Goal: Communication & Community: Answer question/provide support

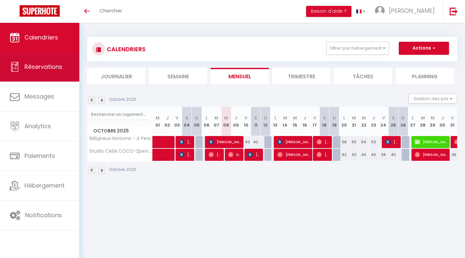
click at [59, 70] on span "Réservations" at bounding box center [43, 67] width 38 height 8
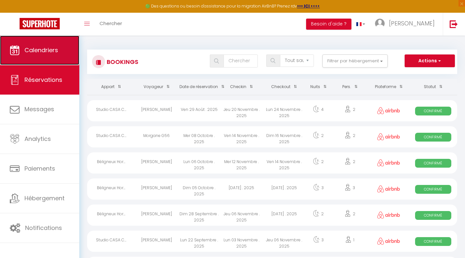
click at [57, 59] on link "Calendriers" at bounding box center [39, 50] width 79 height 29
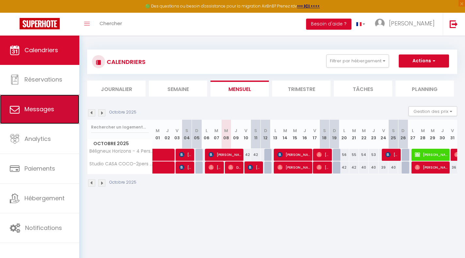
click at [33, 101] on link "Messages" at bounding box center [39, 109] width 79 height 29
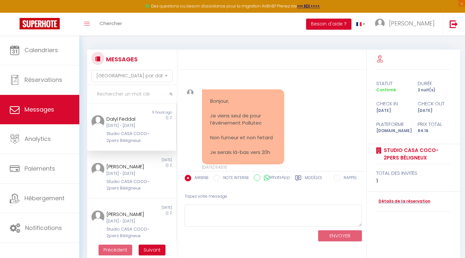
scroll to position [784, 0]
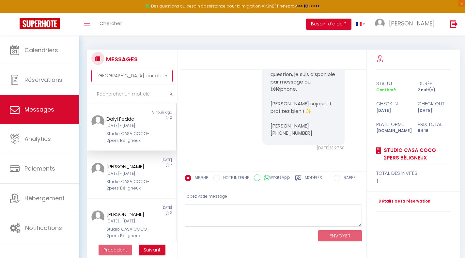
click at [127, 76] on select "[GEOGRAPHIC_DATA] par date de réservation Trier par date de message" at bounding box center [131, 76] width 81 height 12
select select "booking"
click at [91, 70] on select "[GEOGRAPHIC_DATA] par date de réservation Trier par date de message" at bounding box center [131, 76] width 81 height 12
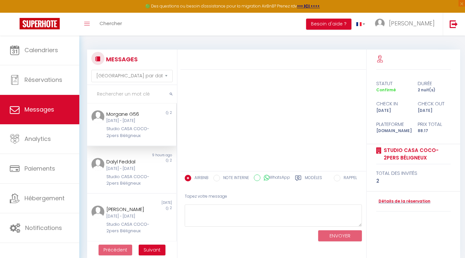
click at [131, 122] on div "[DATE] - [DATE]" at bounding box center [127, 121] width 43 height 6
click at [100, 115] on img at bounding box center [97, 116] width 13 height 13
click at [124, 172] on div "[DATE] - [DATE]" at bounding box center [127, 169] width 43 height 6
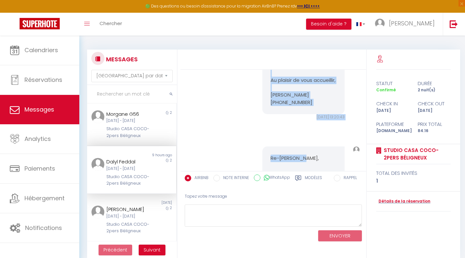
scroll to position [384, 0]
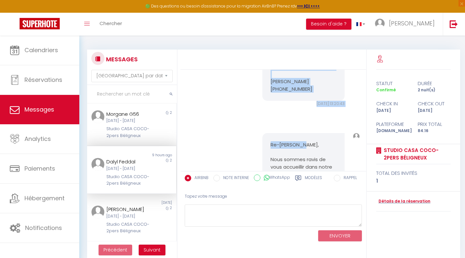
drag, startPoint x: 269, startPoint y: 109, endPoint x: 312, endPoint y: 115, distance: 43.2
copy pre "Bonjour, Je vous remercie pour votre réservation au Studio CASA COCO-2pers [PER…"
click at [128, 121] on div "[DATE] - [DATE]" at bounding box center [127, 121] width 43 height 6
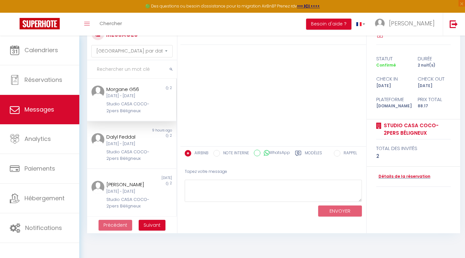
scroll to position [36, 0]
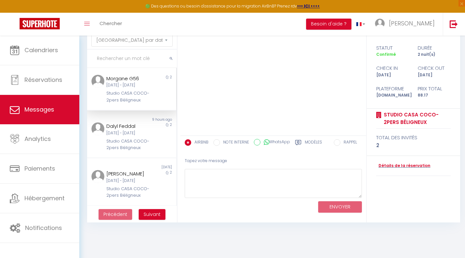
drag, startPoint x: 360, startPoint y: 189, endPoint x: 358, endPoint y: 218, distance: 29.1
click at [358, 198] on textarea at bounding box center [273, 183] width 177 height 29
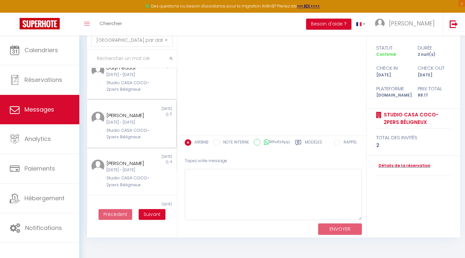
scroll to position [65, 0]
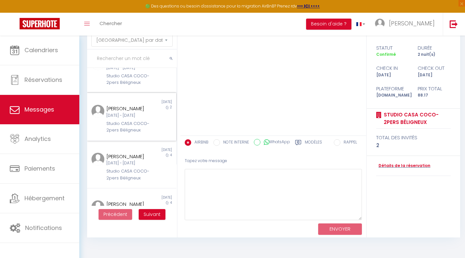
click at [129, 119] on div "[DATE] - [DATE]" at bounding box center [127, 116] width 43 height 6
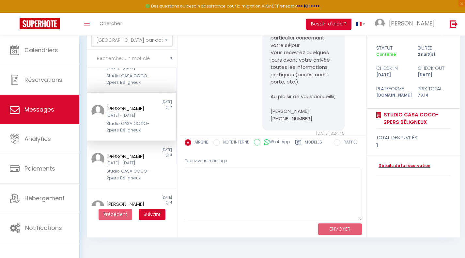
scroll to position [239, 0]
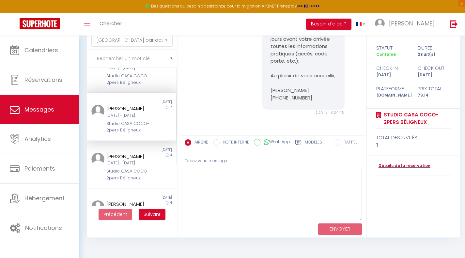
drag, startPoint x: 269, startPoint y: 65, endPoint x: 312, endPoint y: 114, distance: 65.4
copy pre "Bonjour Mathis, Je vous remercie pour votre réservation au Studio CASA COCO-2pe…"
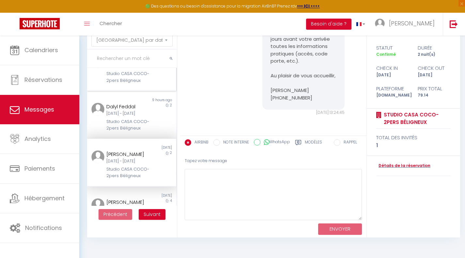
scroll to position [0, 0]
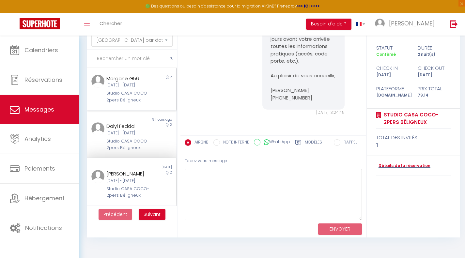
click at [130, 88] on div "[DATE] - [DATE]" at bounding box center [127, 85] width 43 height 6
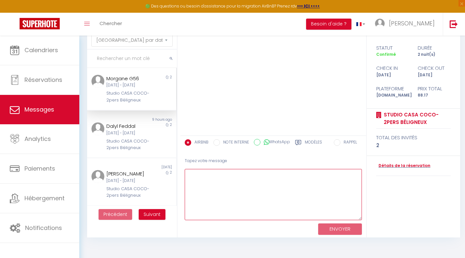
click at [294, 177] on textarea at bounding box center [273, 194] width 177 height 51
paste textarea "Bonjour [PERSON_NAME], Je vous remercie pour votre réservation au Studio CASA C…"
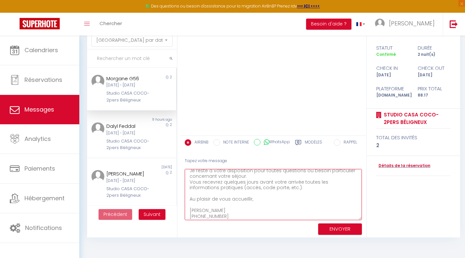
scroll to position [75, 0]
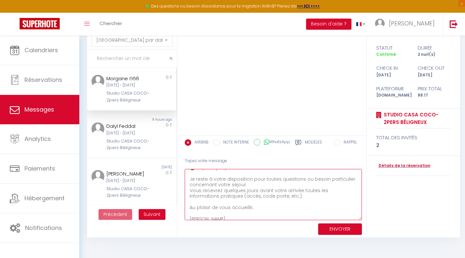
drag, startPoint x: 357, startPoint y: 217, endPoint x: 358, endPoint y: 228, distance: 10.5
click at [358, 220] on textarea "Bonjour [PERSON_NAME], Je vous remercie pour votre réservation au Studio CASA C…" at bounding box center [273, 194] width 177 height 51
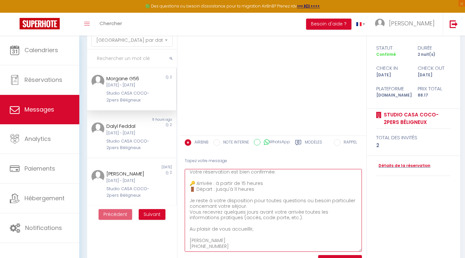
scroll to position [46, 0]
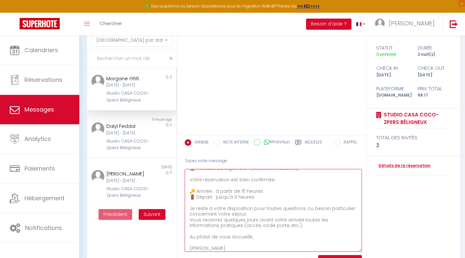
drag, startPoint x: 359, startPoint y: 228, endPoint x: 344, endPoint y: 235, distance: 16.8
click at [357, 252] on textarea "Bonjour [PERSON_NAME], Je vous remercie pour votre réservation au Studio CASA C…" at bounding box center [273, 210] width 177 height 83
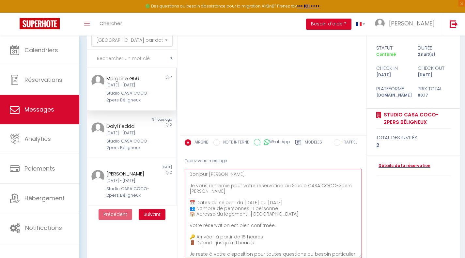
click at [222, 173] on textarea "Bonjour [PERSON_NAME], Je vous remercie pour votre réservation au Studio CASA C…" at bounding box center [273, 213] width 177 height 89
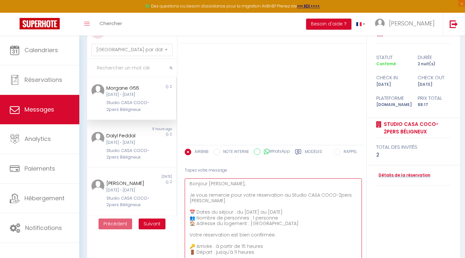
scroll to position [33, 0]
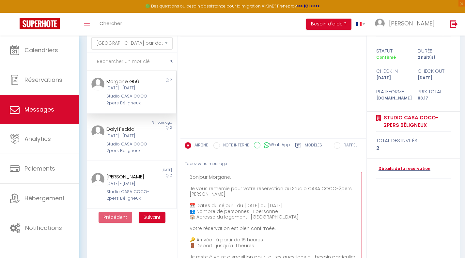
click at [267, 204] on textarea "Bonjour Morgane, Je vous remercie pour votre réservation au Studio CASA COCO-2p…" at bounding box center [273, 216] width 177 height 89
click at [287, 205] on textarea "Bonjour Morgane, Je vous remercie pour votre réservation au Studio CASA COCO-2p…" at bounding box center [273, 216] width 177 height 89
drag, startPoint x: 325, startPoint y: 205, endPoint x: 349, endPoint y: 207, distance: 23.7
click at [349, 207] on textarea "Bonjour Morgane, Je vous remercie pour votre réservation au Studio CASA COCO-2p…" at bounding box center [273, 216] width 177 height 89
click at [252, 214] on textarea "Bonjour Morgane, Je vous remercie pour votre réservation au Studio CASA COCO-2p…" at bounding box center [273, 216] width 177 height 89
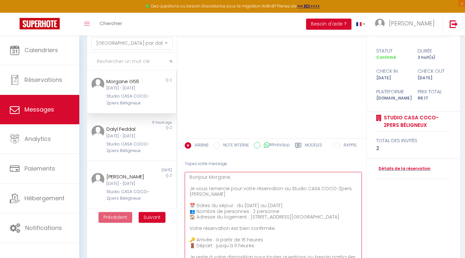
click at [278, 216] on textarea "Bonjour Morgane, Je vous remercie pour votre réservation au Studio CASA COCO-2p…" at bounding box center [273, 216] width 177 height 89
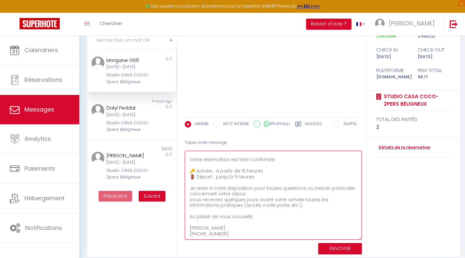
scroll to position [60, 0]
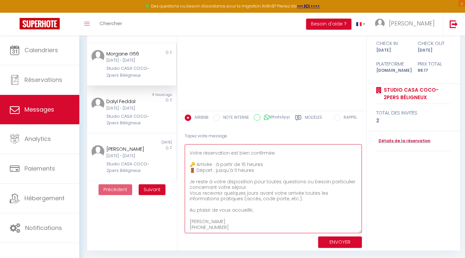
type textarea "Bonjour Morgane, Je vous remercie pour votre réservation au Studio CASA COCO-2p…"
click at [337, 238] on button "ENVOYER" at bounding box center [340, 241] width 44 height 11
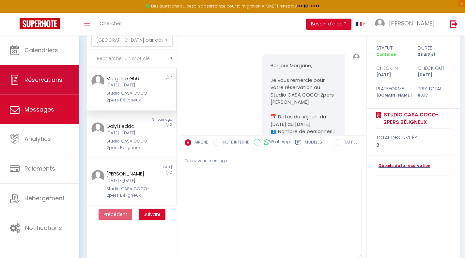
scroll to position [254, 0]
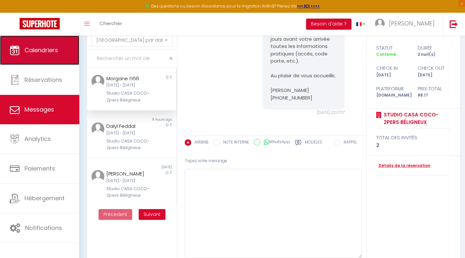
click at [52, 54] on span "Calendriers" at bounding box center [41, 50] width 34 height 8
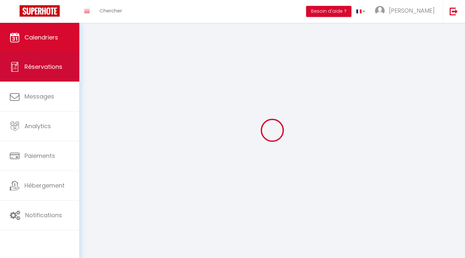
select select
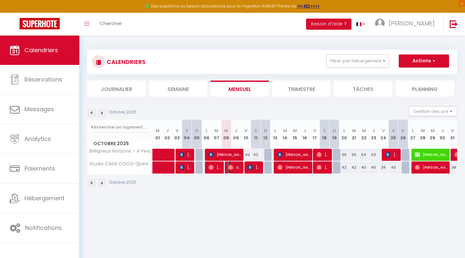
click at [234, 167] on span "Dalyl Feddal" at bounding box center [234, 167] width 13 height 12
select select "OK"
select select "0"
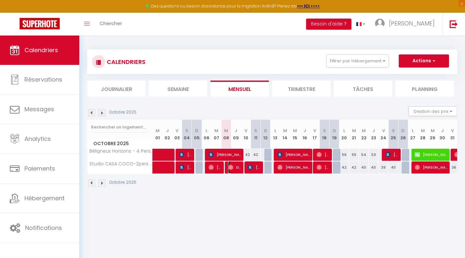
select select "1"
select select
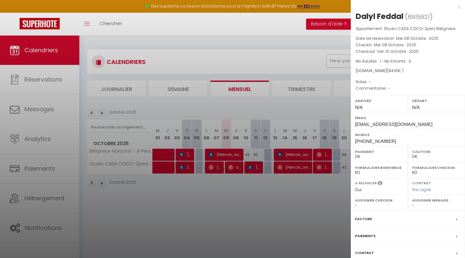
click at [38, 138] on div at bounding box center [232, 129] width 465 height 258
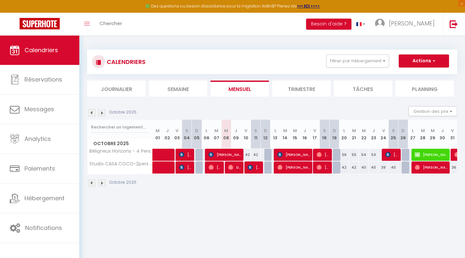
click at [38, 138] on body "🟢 Des questions ou besoin d'assistance pour la migration AirBnB? Prenez rdv >>>…" at bounding box center [232, 165] width 465 height 258
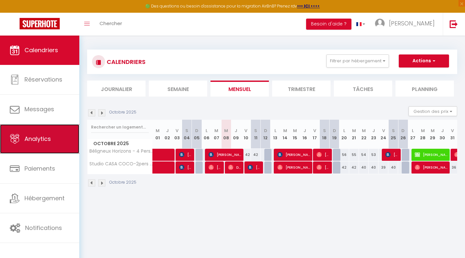
click at [45, 140] on span "Analytics" at bounding box center [37, 139] width 26 height 8
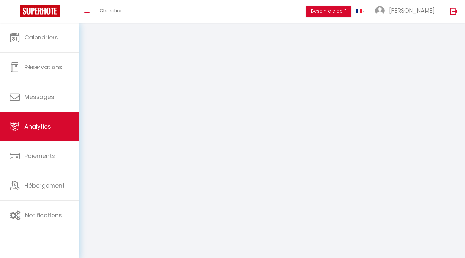
select select "2025"
select select "10"
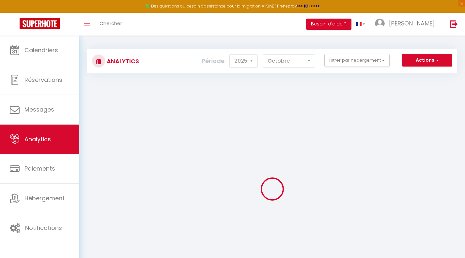
scroll to position [33, 0]
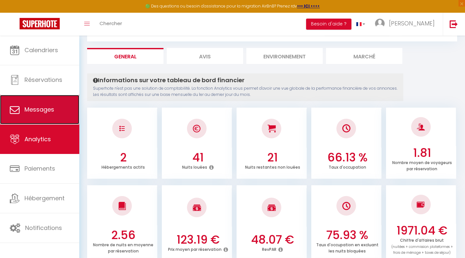
click at [47, 108] on span "Messages" at bounding box center [39, 109] width 30 height 8
select select "message"
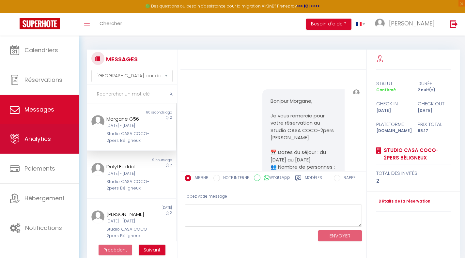
scroll to position [254, 0]
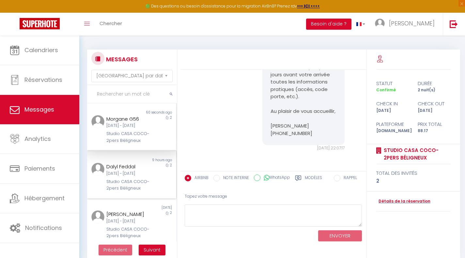
click at [129, 171] on div "Dalyl Feddal" at bounding box center [127, 167] width 43 height 8
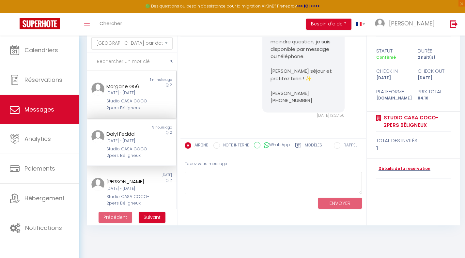
click at [131, 107] on div "Studio CASA COCO-2pers Béligneux" at bounding box center [127, 104] width 43 height 13
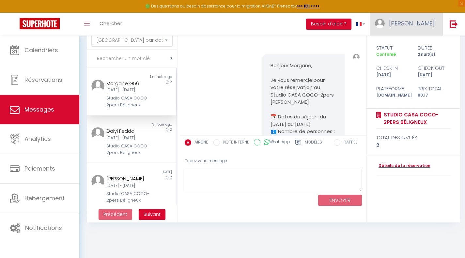
click at [429, 22] on span "[PERSON_NAME]" at bounding box center [412, 23] width 46 height 8
click at [415, 44] on link "Paramètres" at bounding box center [416, 45] width 48 height 11
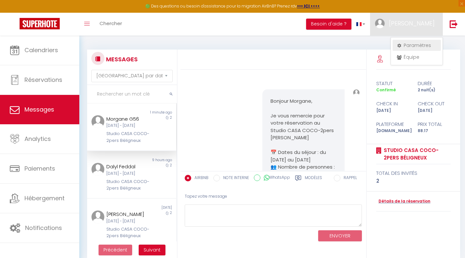
select select "28"
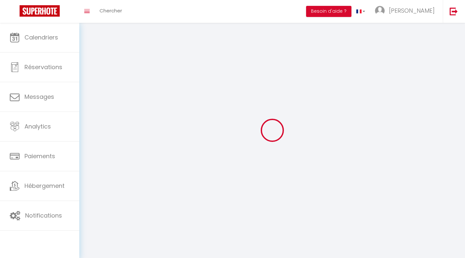
type input "LBvWsjPR7wW4rsxqqdmKQjBPK"
type input "4x9oq2MhaAi4waZxRXfyd7bFz"
type input "[URL][DOMAIN_NAME]"
select select "fr"
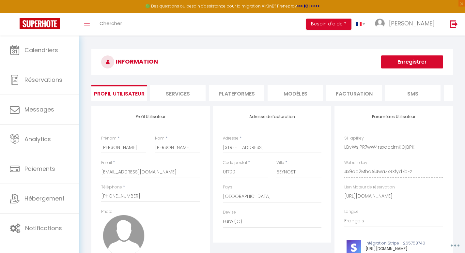
click at [175, 92] on li "Services" at bounding box center [177, 93] width 55 height 16
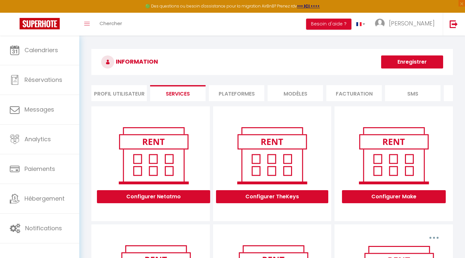
click at [299, 91] on li "MODÈLES" at bounding box center [294, 93] width 55 height 16
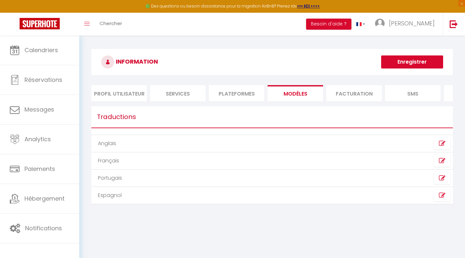
click at [177, 93] on li "Services" at bounding box center [177, 93] width 55 height 16
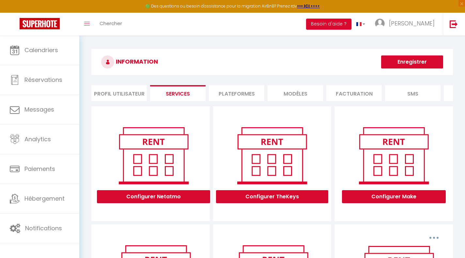
click at [131, 94] on li "Profil Utilisateur" at bounding box center [118, 93] width 55 height 16
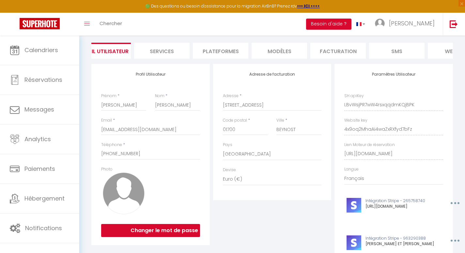
scroll to position [65, 0]
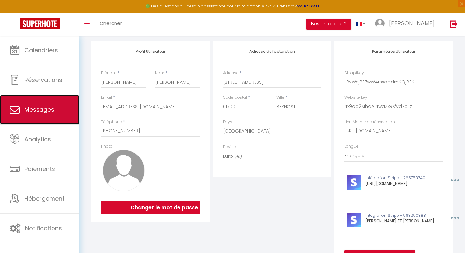
click at [40, 105] on link "Messages" at bounding box center [39, 109] width 79 height 29
select select "message"
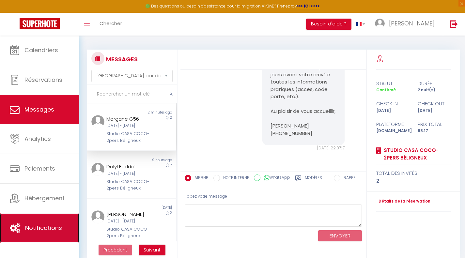
click at [48, 220] on link "Notifications" at bounding box center [39, 227] width 79 height 29
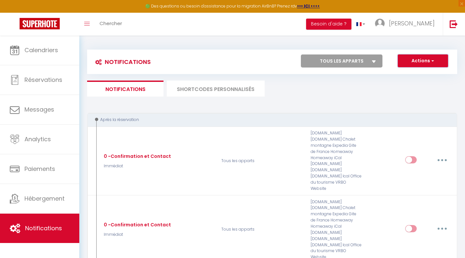
click at [407, 60] on button "Actions" at bounding box center [423, 60] width 50 height 13
click at [334, 95] on ul "Notifications SHORTCODES PERSONNALISÉS" at bounding box center [272, 89] width 370 height 16
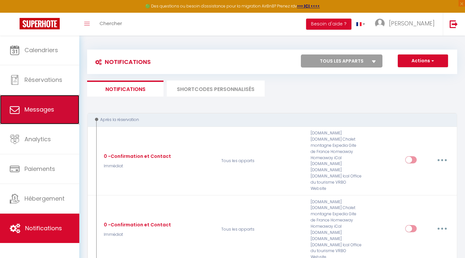
click at [38, 107] on span "Messages" at bounding box center [39, 109] width 30 height 8
select select "message"
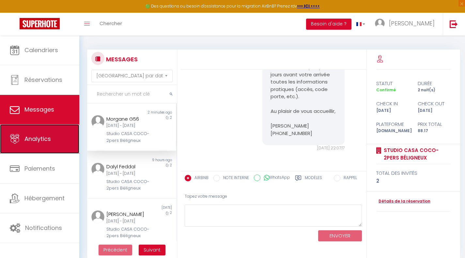
click at [40, 140] on span "Analytics" at bounding box center [37, 139] width 26 height 8
select select "2025"
select select "10"
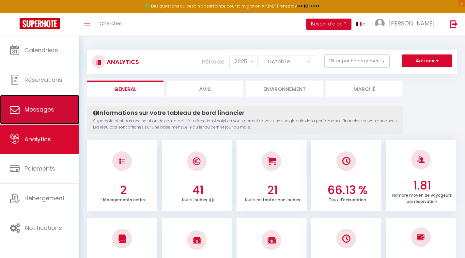
click at [12, 107] on icon at bounding box center [15, 110] width 10 height 10
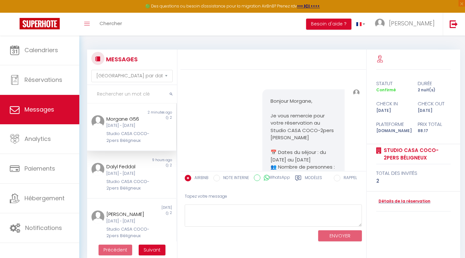
scroll to position [254, 0]
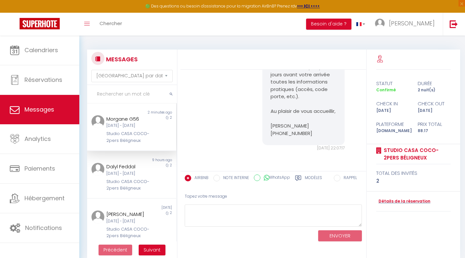
click at [300, 137] on div "Bonjour Morgane, Je vous remercie pour votre réservation au Studio CASA COCO-2p…" at bounding box center [303, 1] width 82 height 288
click at [159, 80] on select "[GEOGRAPHIC_DATA] par date de réservation Trier par date de message" at bounding box center [131, 76] width 81 height 12
select select "booking"
click at [91, 70] on select "[GEOGRAPHIC_DATA] par date de réservation Trier par date de message" at bounding box center [131, 76] width 81 height 12
click at [146, 124] on div "[DATE] - [DATE]" at bounding box center [127, 126] width 43 height 6
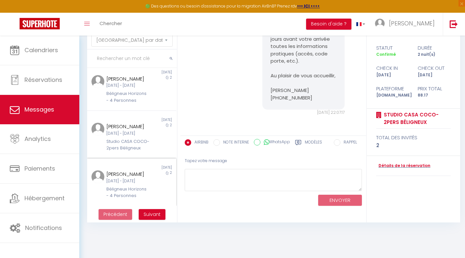
scroll to position [0, 0]
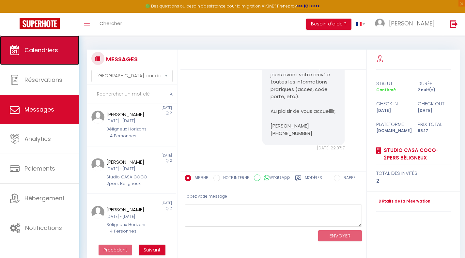
click at [50, 57] on link "Calendriers" at bounding box center [39, 50] width 79 height 29
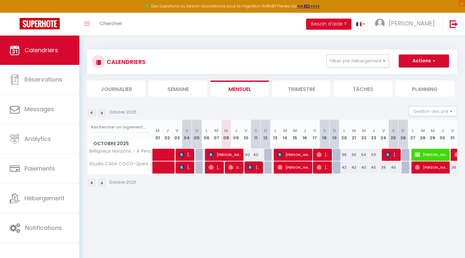
click at [100, 183] on img at bounding box center [101, 182] width 7 height 7
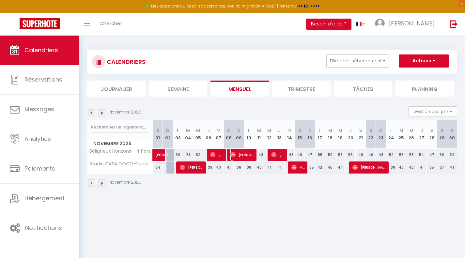
click at [243, 154] on span "[PERSON_NAME]" at bounding box center [241, 154] width 23 height 12
select select "OK"
select select "0"
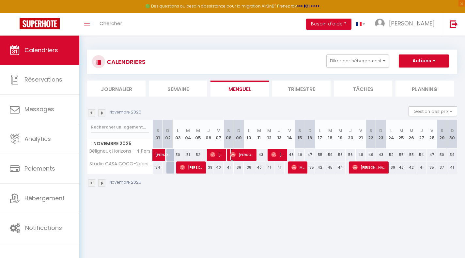
select select "1"
select select
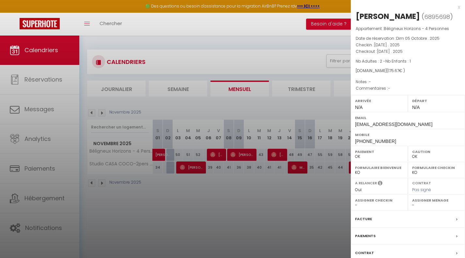
click at [104, 18] on div at bounding box center [232, 129] width 465 height 258
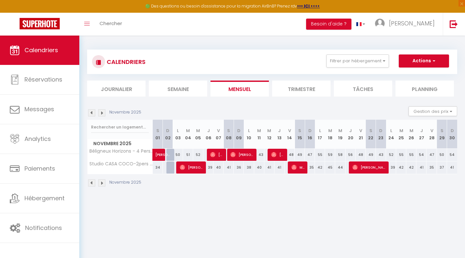
click at [85, 36] on body "🟢 Des questions ou besoin d'assistance pour la migration AirBnB? Prenez rdv >>>…" at bounding box center [232, 165] width 465 height 258
click at [85, 22] on icon "Toggle menubar" at bounding box center [87, 24] width 6 height 4
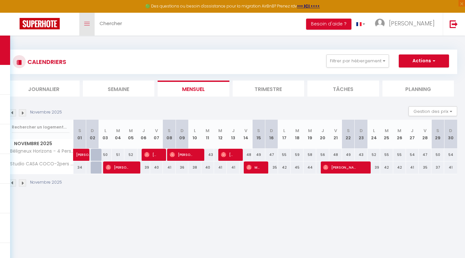
click at [85, 22] on icon "Toggle menubar" at bounding box center [87, 24] width 6 height 4
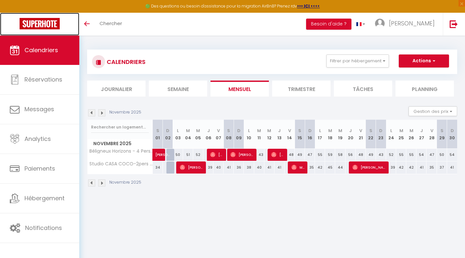
click at [49, 23] on img at bounding box center [40, 23] width 40 height 11
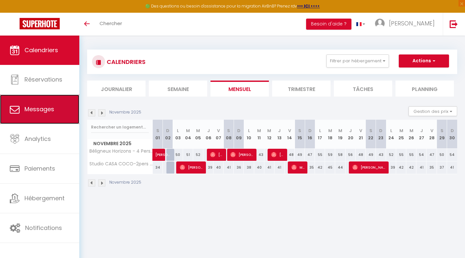
click at [39, 113] on span "Messages" at bounding box center [39, 109] width 30 height 8
select select "message"
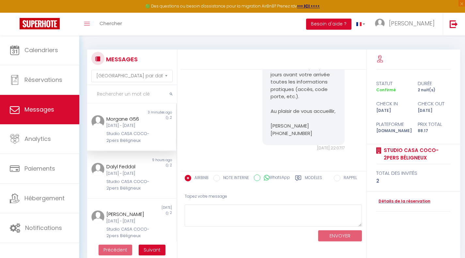
scroll to position [33, 0]
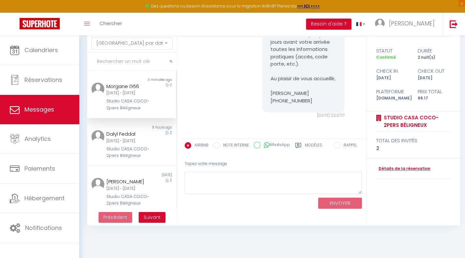
click at [300, 143] on icon at bounding box center [298, 145] width 6 height 5
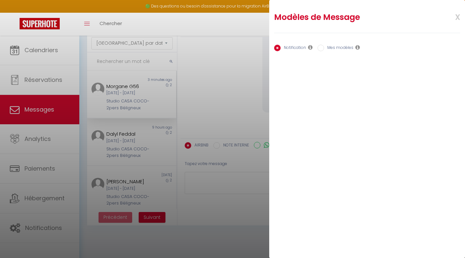
click at [323, 47] on input "Mes modèles" at bounding box center [320, 48] width 7 height 7
radio input "true"
click at [280, 46] on input "Notification" at bounding box center [277, 48] width 7 height 7
radio input "true"
click at [322, 47] on input "Mes modèles" at bounding box center [320, 48] width 7 height 7
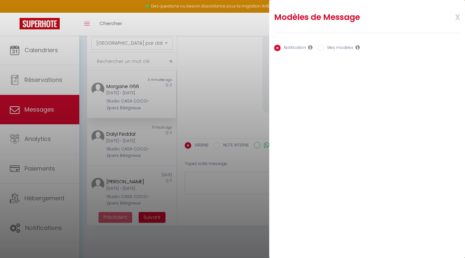
radio input "true"
click at [356, 47] on icon at bounding box center [357, 47] width 5 height 5
click at [456, 18] on span "x" at bounding box center [449, 16] width 21 height 15
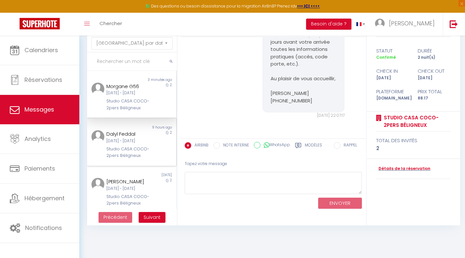
click at [143, 144] on div "[DATE] - [DATE]" at bounding box center [127, 141] width 43 height 6
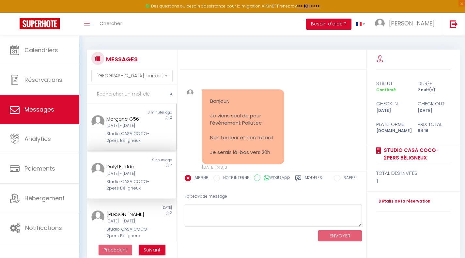
click at [135, 124] on div "[DATE] - [DATE]" at bounding box center [127, 126] width 43 height 6
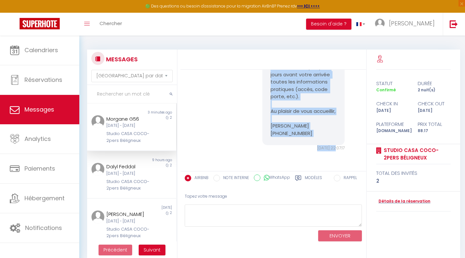
scroll to position [254, 0]
drag, startPoint x: 269, startPoint y: 100, endPoint x: 307, endPoint y: 138, distance: 53.5
click at [307, 138] on div "Bonjour Morgane, Je vous remercie pour votre réservation au Studio CASA COCO-2p…" at bounding box center [303, 1] width 82 height 288
copy pre "Bonjour Morgane, Je vous remercie pour votre réservation au Studio CASA COCO-2p…"
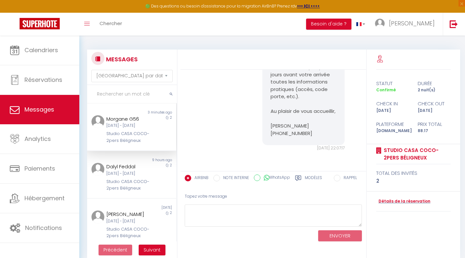
click at [297, 177] on icon at bounding box center [298, 178] width 7 height 7
radio input "true"
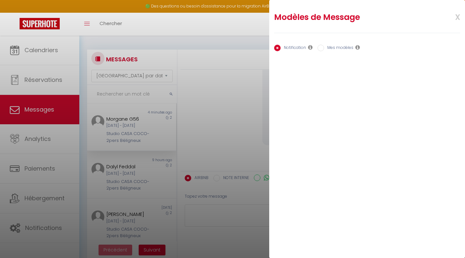
click at [322, 48] on input "Mes modèles" at bounding box center [320, 48] width 7 height 7
radio input "true"
radio input "false"
click at [295, 67] on button "Ajouter" at bounding box center [285, 67] width 22 height 9
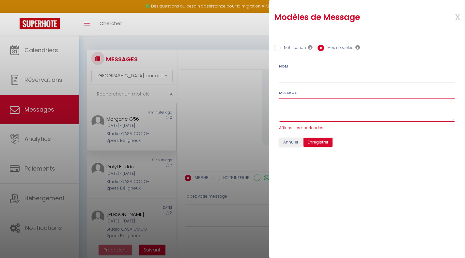
click at [303, 105] on textarea at bounding box center [367, 110] width 176 height 24
paste textarea "Bonjour Morgane, Je vous remercie pour votre réservation au Studio CASA COCO-2p…"
type textarea "Bonjour Morgane, Je vous remercie pour votre réservation au Studio CASA COCO-2p…"
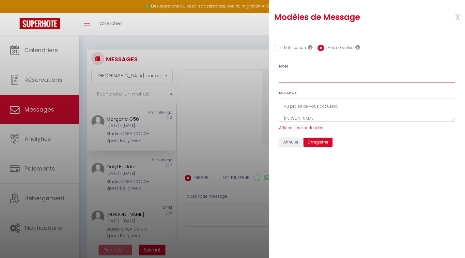
click at [298, 79] on input "Nom" at bounding box center [367, 77] width 176 height 12
type input "a"
type input "Accueil CASA COCO"
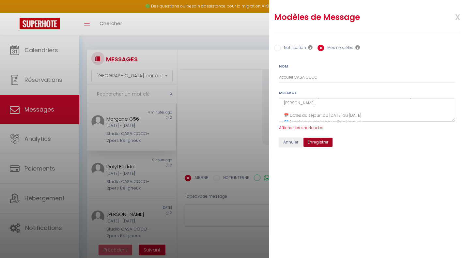
click at [318, 141] on button "Enregistrer" at bounding box center [317, 142] width 29 height 9
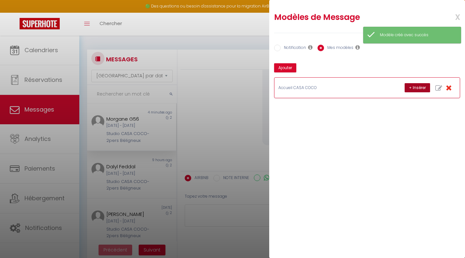
click at [415, 87] on button "+ Insérer" at bounding box center [416, 87] width 25 height 9
type textarea "Bonjour Morgane, Je vous remercie pour votre réservation au Studio CASA COCO-2p…"
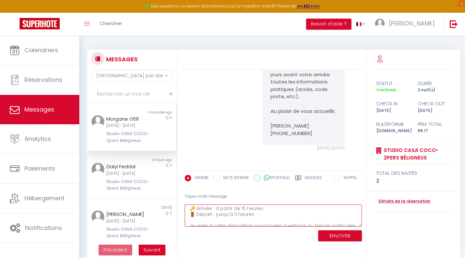
scroll to position [0, 0]
drag, startPoint x: 296, startPoint y: 221, endPoint x: 178, endPoint y: 198, distance: 120.4
click at [178, 198] on div "MESSAGES Trier par date de réservation [GEOGRAPHIC_DATA] par date de message No…" at bounding box center [272, 154] width 378 height 209
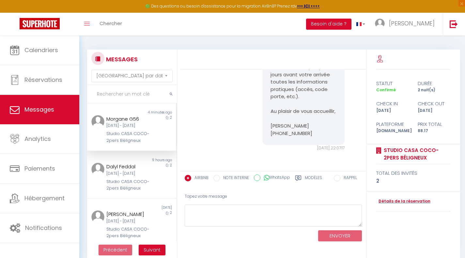
click at [295, 178] on icon at bounding box center [298, 177] width 6 height 5
radio input "true"
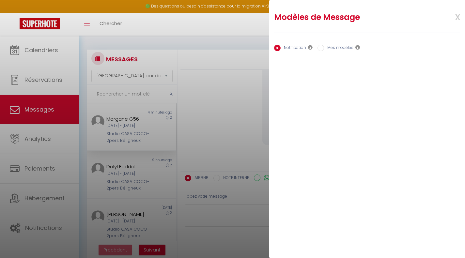
click at [340, 48] on label "Mes modèles" at bounding box center [338, 48] width 29 height 7
click at [324, 48] on input "Mes modèles" at bounding box center [320, 48] width 7 height 7
radio input "true"
radio input "false"
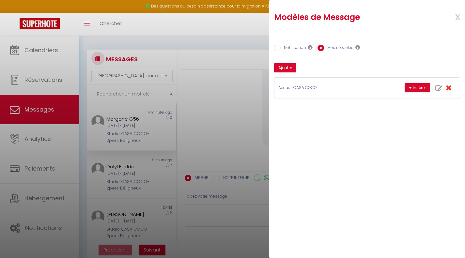
click at [121, 180] on div at bounding box center [232, 129] width 465 height 258
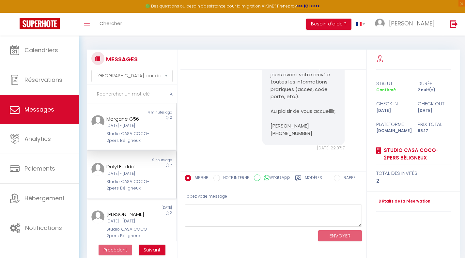
click at [122, 171] on div "Dalyl Feddal" at bounding box center [127, 167] width 43 height 8
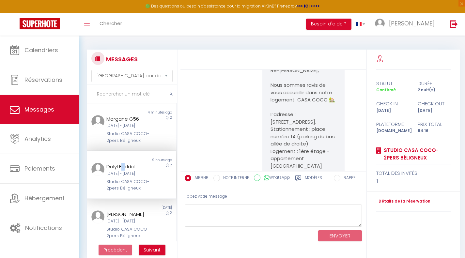
scroll to position [65, 0]
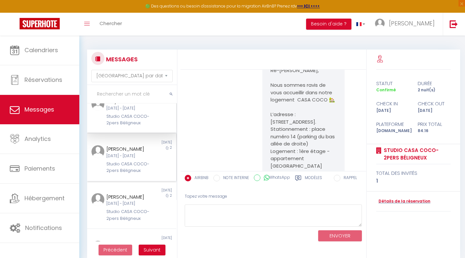
click at [128, 153] on div "[PERSON_NAME]" at bounding box center [127, 149] width 43 height 8
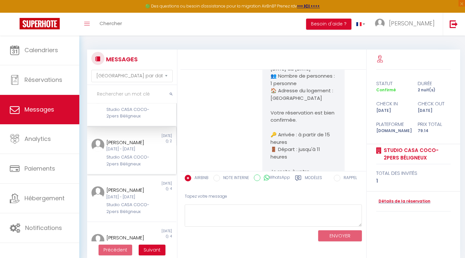
scroll to position [130, 0]
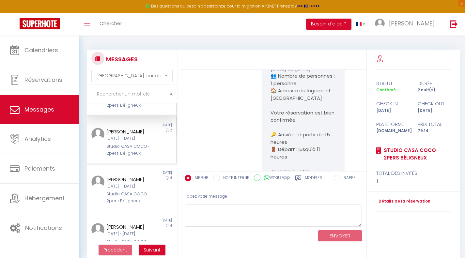
click at [129, 142] on div "[DATE] - [DATE]" at bounding box center [127, 138] width 43 height 6
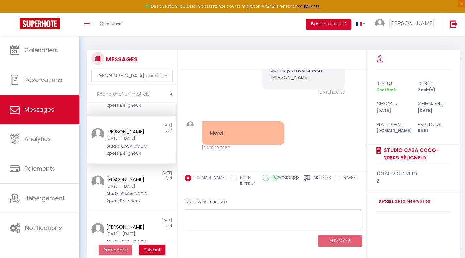
scroll to position [196, 0]
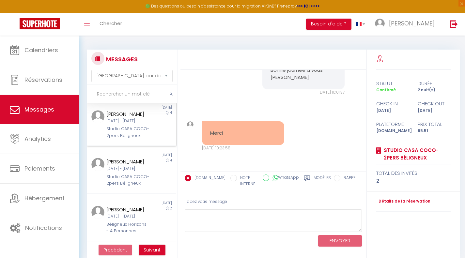
click at [124, 124] on div "[DATE] - [DATE]" at bounding box center [127, 121] width 43 height 6
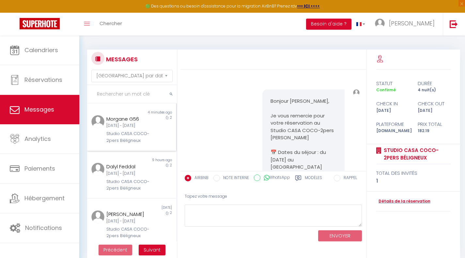
click at [125, 142] on div "Studio CASA COCO-2pers Béligneux" at bounding box center [127, 136] width 43 height 13
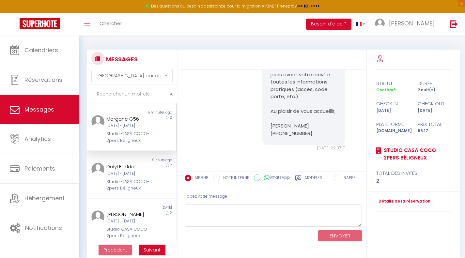
scroll to position [254, 0]
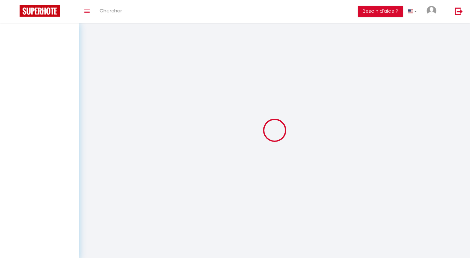
select select "message"
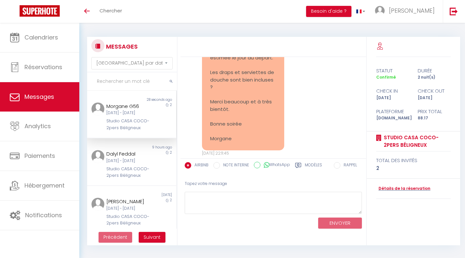
scroll to position [471, 0]
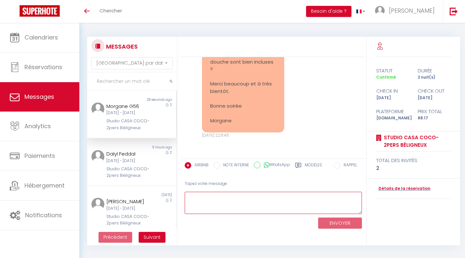
click at [266, 197] on textarea at bounding box center [273, 203] width 177 height 23
drag, startPoint x: 202, startPoint y: 193, endPoint x: 203, endPoint y: 199, distance: 5.6
drag, startPoint x: 203, startPoint y: 199, endPoint x: 262, endPoint y: 205, distance: 59.7
click at [262, 205] on textarea "Re-bonjour Moargane," at bounding box center [273, 203] width 177 height 23
click at [223, 196] on textarea "Re-bonjour Moargane," at bounding box center [273, 203] width 177 height 23
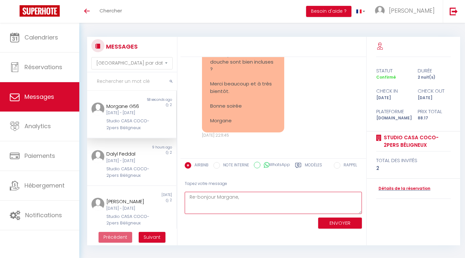
click at [242, 198] on textarea "Re-bonjour Margane," at bounding box center [273, 203] width 177 height 23
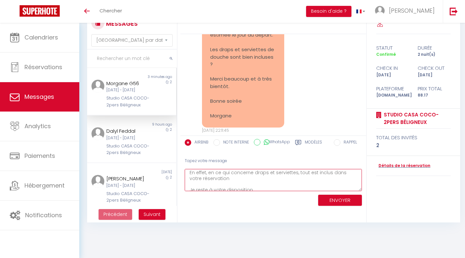
scroll to position [38, 0]
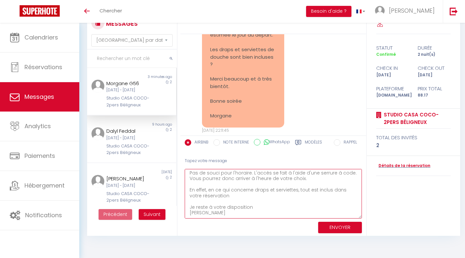
drag, startPoint x: 358, startPoint y: 190, endPoint x: 359, endPoint y: 217, distance: 27.4
click at [359, 217] on textarea "Re-bonjour Margane, Pas de souci pour l'horaire. L'accès se fait à l'aide d'une…" at bounding box center [273, 194] width 177 height 50
type textarea "Re-bonjour Margane, Pas de souci pour l'horaire. L'accès se fait à l'aide d'une…"
click at [341, 225] on button "ENVOYER" at bounding box center [340, 227] width 44 height 11
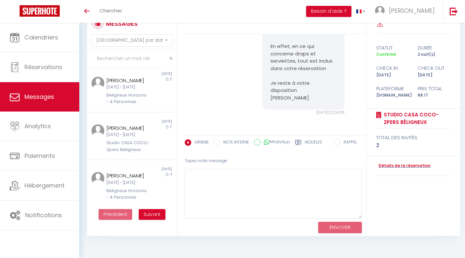
scroll to position [294, 0]
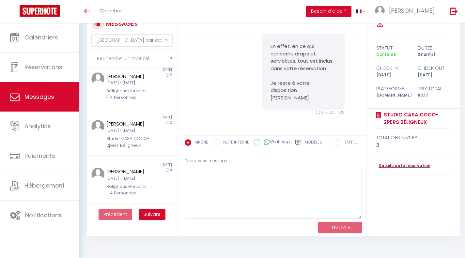
click at [133, 101] on div "Brice Blanquet Mer 12 Nov - Ven 14 Nov Béligneux Horizons - 4 Personnes" at bounding box center [128, 86] width 52 height 29
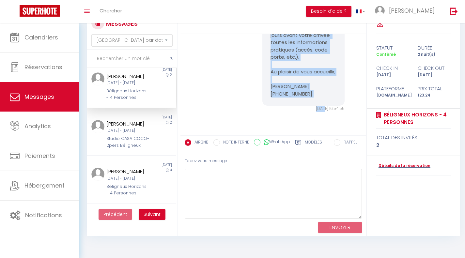
scroll to position [222, 0]
drag, startPoint x: 268, startPoint y: 65, endPoint x: 306, endPoint y: 119, distance: 66.0
copy pre "Bonjour Brice, Je vous remercie pour votre réservation au Béligneux Horizons 📅 …"
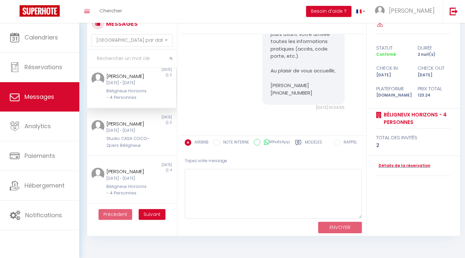
click at [300, 142] on icon at bounding box center [298, 142] width 7 height 7
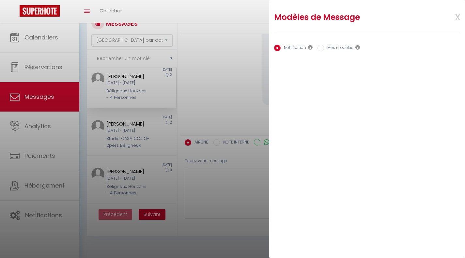
click at [323, 48] on input "Mes modèles" at bounding box center [320, 48] width 7 height 7
radio input "true"
radio input "false"
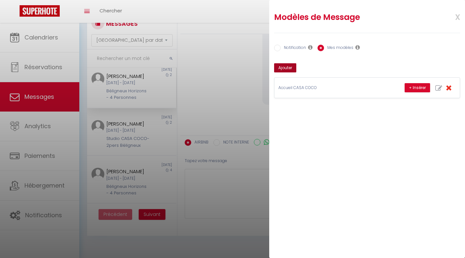
click at [286, 67] on button "Ajouter" at bounding box center [285, 67] width 22 height 9
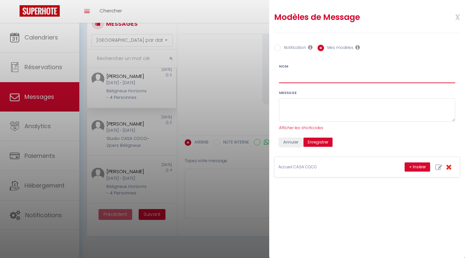
click at [294, 76] on input "Nom" at bounding box center [367, 77] width 176 height 12
type input "Accueil Béligneux Horizons"
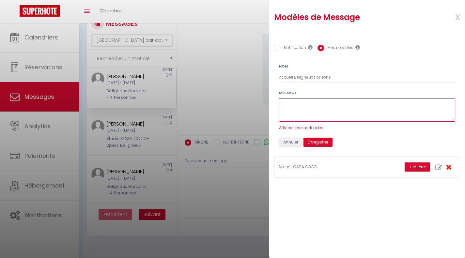
click at [307, 103] on textarea at bounding box center [367, 110] width 176 height 24
paste textarea "Bonjour Brice, Je vous remercie pour votre réservation au Béligneux Horizons 📅 …"
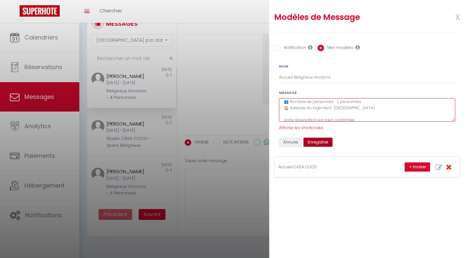
type textarea "Bonjour Brice, Je vous remercie pour votre réservation au Béligneux Horizons 📅 …"
click at [319, 140] on button "Enregistrer" at bounding box center [317, 142] width 29 height 9
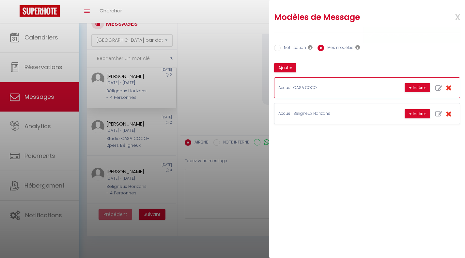
click at [344, 90] on p "Accueil CASA COCO" at bounding box center [327, 88] width 98 height 6
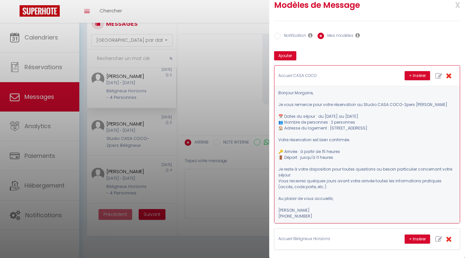
scroll to position [18, 0]
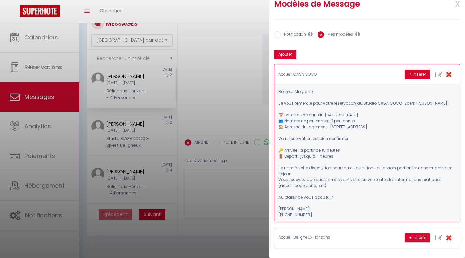
click at [370, 135] on pre "Bonjour Morgane, Je vous remercie pour votre réservation au Studio CASA COCO-2p…" at bounding box center [366, 153] width 177 height 129
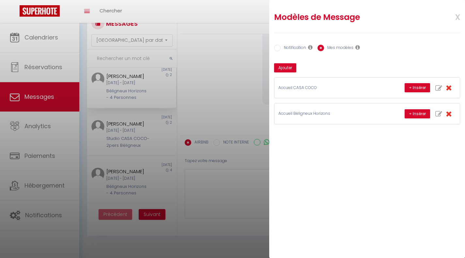
scroll to position [0, 0]
click at [311, 89] on p "Accueil CASA COCO" at bounding box center [327, 88] width 98 height 6
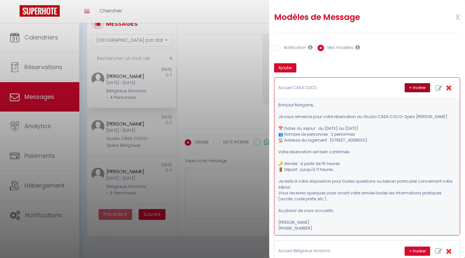
click at [407, 87] on button "+ Insérer" at bounding box center [416, 87] width 25 height 9
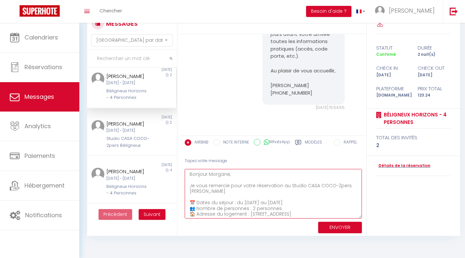
drag, startPoint x: 298, startPoint y: 214, endPoint x: 183, endPoint y: 163, distance: 125.9
click at [183, 163] on div "Tapez votre message Bonjour Morgane, Je vous remercie pour votre réservation au…" at bounding box center [273, 194] width 186 height 83
type textarea "🏠 Adresse du logement : 640 Montée de Béligneux 01360 Béligneux Votre réservati…"
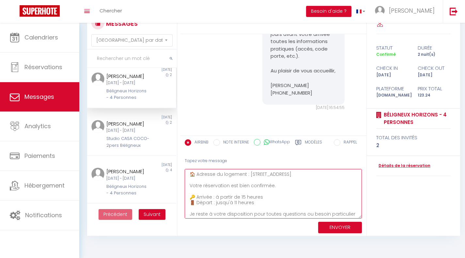
drag, startPoint x: 247, startPoint y: 210, endPoint x: 189, endPoint y: 164, distance: 74.6
click at [189, 164] on div "Tapez votre message 🏠 Adresse du logement : 640 Montée de Béligneux 01360 Bélig…" at bounding box center [273, 194] width 186 height 83
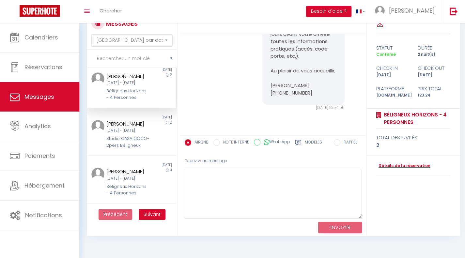
click at [303, 143] on div "Modèles" at bounding box center [308, 144] width 27 height 10
radio input "true"
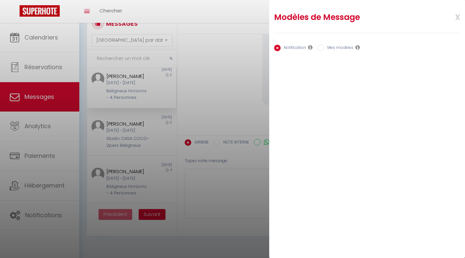
click at [286, 45] on label "Notification" at bounding box center [293, 48] width 25 height 7
click at [281, 45] on input "Notification" at bounding box center [277, 48] width 7 height 7
click at [306, 47] on div "Notification" at bounding box center [293, 48] width 38 height 7
click at [310, 47] on icon at bounding box center [310, 47] width 5 height 5
click at [333, 48] on label "Mes modèles" at bounding box center [338, 48] width 29 height 7
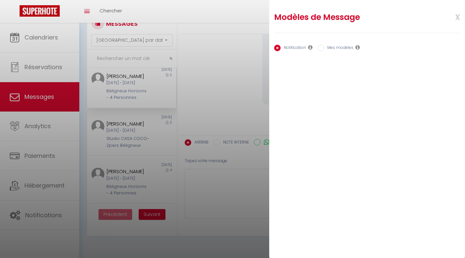
click at [324, 48] on input "Mes modèles" at bounding box center [320, 48] width 7 height 7
radio input "true"
radio input "false"
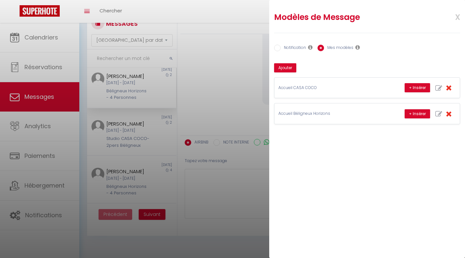
click at [207, 90] on div at bounding box center [232, 129] width 465 height 258
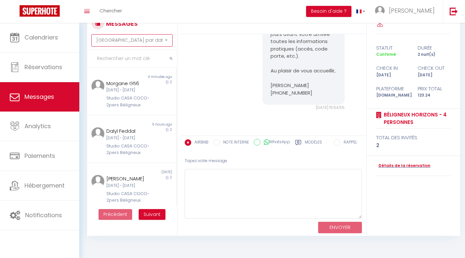
click at [131, 42] on select "[GEOGRAPHIC_DATA] par date de réservation Trier par date de message" at bounding box center [131, 40] width 81 height 12
click at [91, 34] on select "[GEOGRAPHIC_DATA] par date de réservation Trier par date de message" at bounding box center [131, 40] width 81 height 12
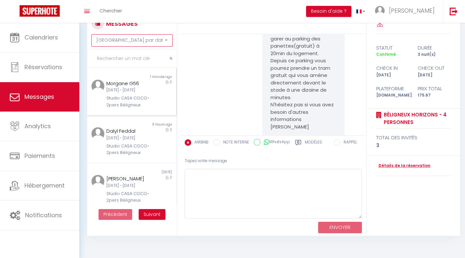
scroll to position [712, 0]
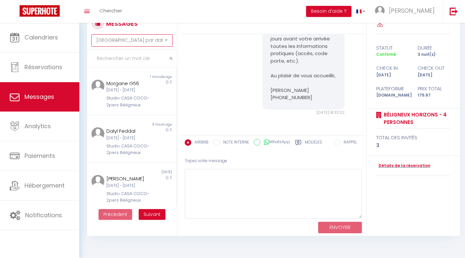
drag, startPoint x: 125, startPoint y: 39, endPoint x: 125, endPoint y: 45, distance: 5.6
click at [125, 39] on select "[GEOGRAPHIC_DATA] par date de réservation Trier par date de message" at bounding box center [131, 40] width 81 height 12
select select "message"
click at [91, 34] on select "[GEOGRAPHIC_DATA] par date de réservation Trier par date de message" at bounding box center [131, 40] width 81 height 12
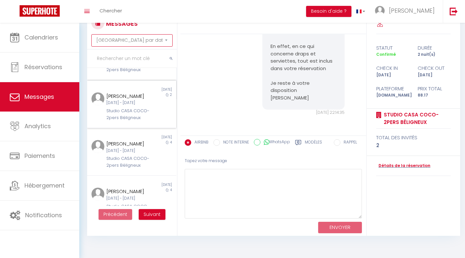
scroll to position [163, 0]
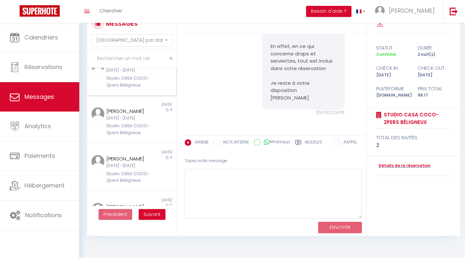
click at [128, 88] on div "Studio CASA COCO-2pers Béligneux" at bounding box center [127, 81] width 43 height 13
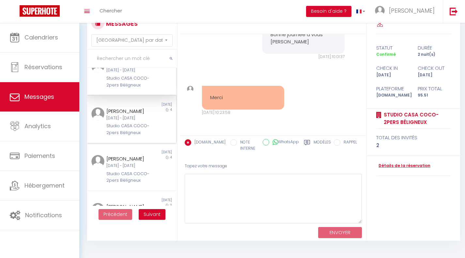
click at [112, 136] on div "Studio CASA COCO-2pers Béligneux" at bounding box center [127, 129] width 43 height 13
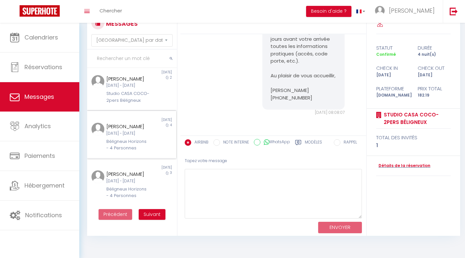
scroll to position [454, 0]
click at [135, 170] on div "[PERSON_NAME]" at bounding box center [127, 174] width 43 height 8
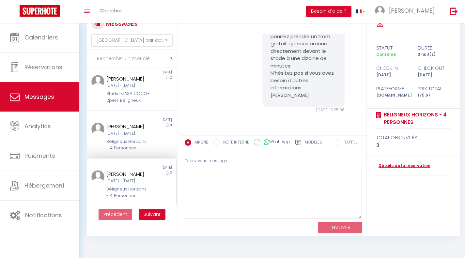
scroll to position [712, 0]
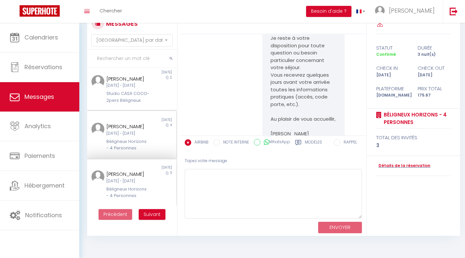
click at [131, 130] on div "[DATE] - [DATE]" at bounding box center [127, 133] width 43 height 6
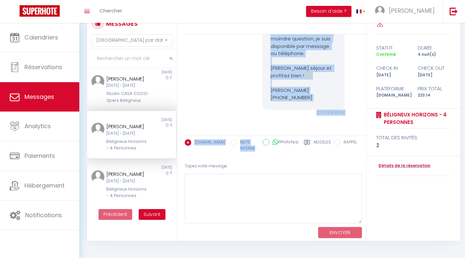
scroll to position [787, 0]
drag, startPoint x: 269, startPoint y: 90, endPoint x: 304, endPoint y: 119, distance: 45.4
copy pre "Bonjour Stéphane, Nous sommes ravis de vous accueillir dans notre logement Béli…"
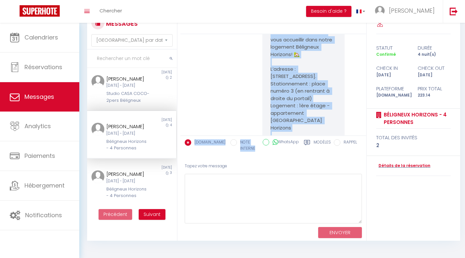
scroll to position [494, 0]
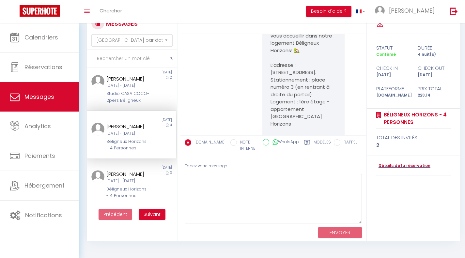
click at [309, 144] on icon at bounding box center [307, 142] width 7 height 7
radio input "true"
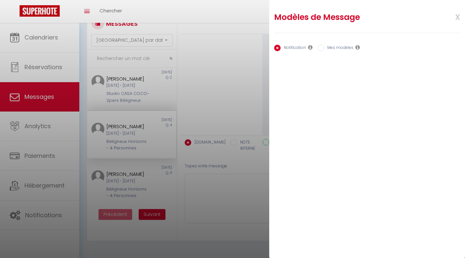
click at [320, 49] on input "Mes modèles" at bounding box center [320, 48] width 7 height 7
radio input "true"
radio input "false"
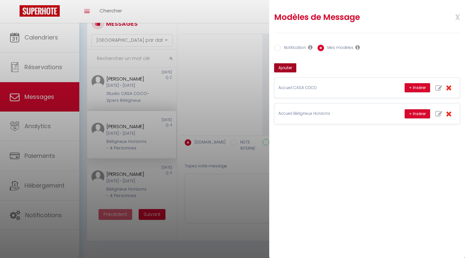
click at [294, 66] on button "Ajouter" at bounding box center [285, 67] width 22 height 9
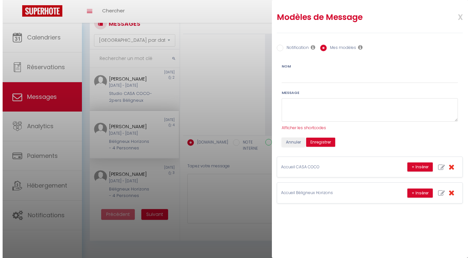
scroll to position [0, 0]
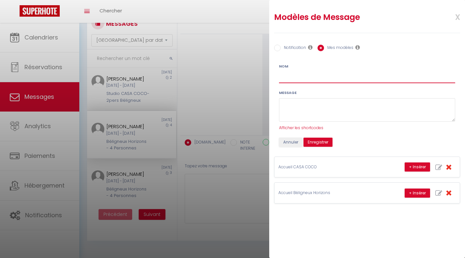
click at [303, 80] on input "Nom" at bounding box center [367, 77] width 176 height 12
click at [293, 78] on input "Code béligneux Horizons" at bounding box center [367, 77] width 176 height 12
type input "Code Béligneux Horizons"
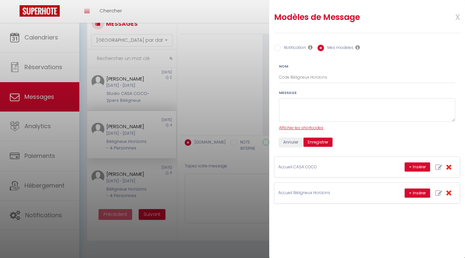
click at [301, 128] on span "Afficher les shortcodes" at bounding box center [301, 128] width 44 height 6
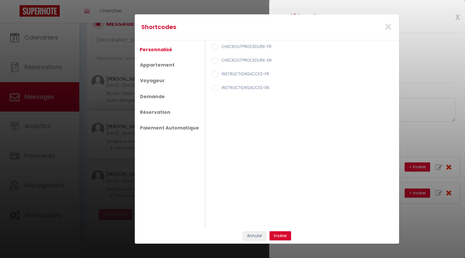
scroll to position [487, 0]
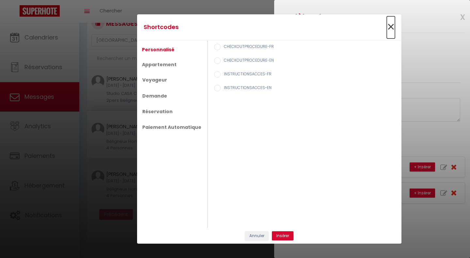
click at [392, 25] on span "×" at bounding box center [391, 27] width 8 height 20
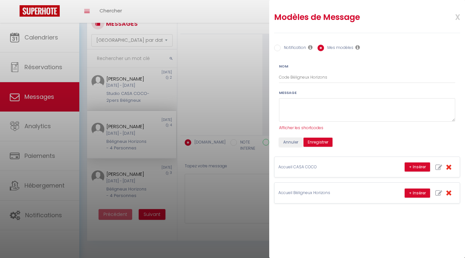
scroll to position [494, 0]
click at [318, 101] on textarea at bounding box center [367, 110] width 176 height 24
paste textarea "Bonjour Stéphane, Nous sommes ravis de vous accueillir dans notre logement Béli…"
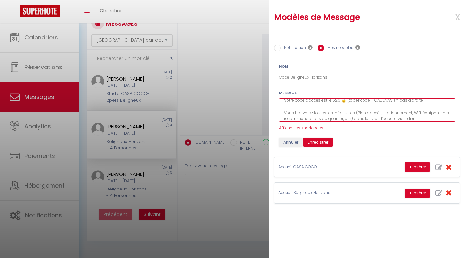
scroll to position [0, 0]
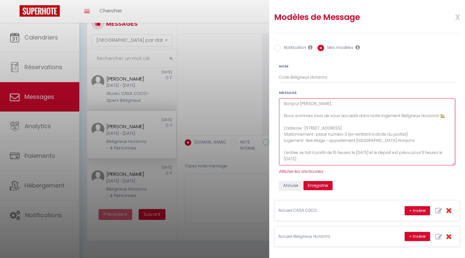
drag, startPoint x: 452, startPoint y: 121, endPoint x: 445, endPoint y: 164, distance: 44.3
click at [445, 164] on textarea "Bonjour Stéphane, Nous sommes ravis de vous accueillir dans notre logement Béli…" at bounding box center [367, 131] width 176 height 67
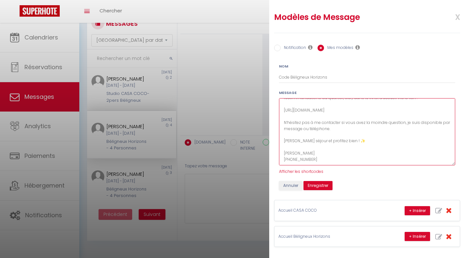
scroll to position [104, 0]
type textarea "Bonjour Stéphane, Nous sommes ravis de vous accueillir dans notre logement Béli…"
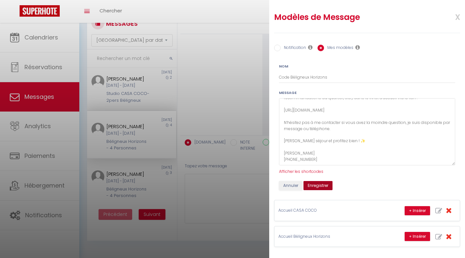
click at [317, 182] on button "Enregistrer" at bounding box center [317, 185] width 29 height 9
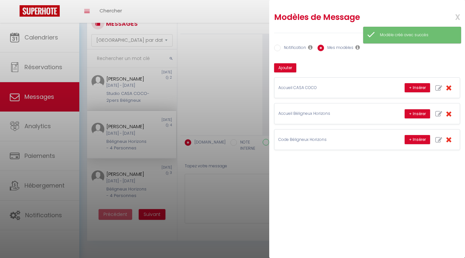
drag, startPoint x: 369, startPoint y: 113, endPoint x: 375, endPoint y: 75, distance: 38.0
click at [375, 75] on div "Ajouter Accueil CASA COCO + Insérer Bonjour Morgane, Je vous remercie pour votr…" at bounding box center [367, 106] width 186 height 87
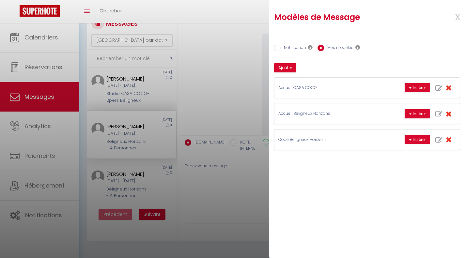
click at [146, 153] on div at bounding box center [232, 129] width 465 height 258
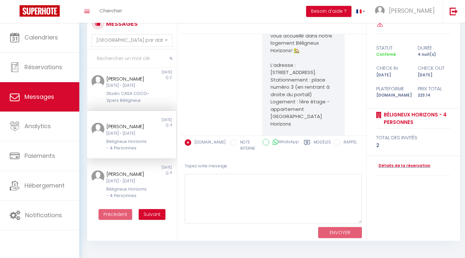
scroll to position [454, 0]
click at [148, 210] on button "Suivant" at bounding box center [152, 214] width 27 height 11
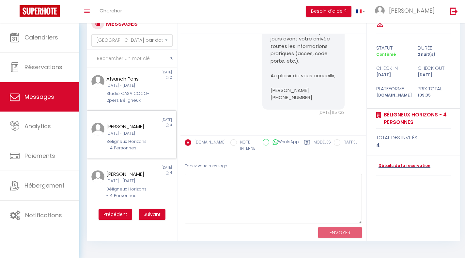
scroll to position [465, 0]
click at [145, 213] on span "Suivant" at bounding box center [152, 214] width 17 height 7
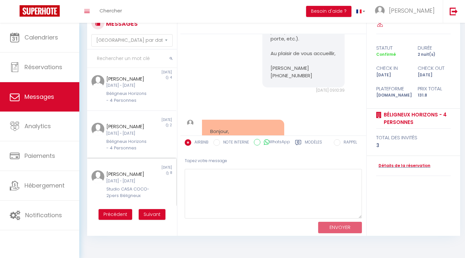
scroll to position [439, 0]
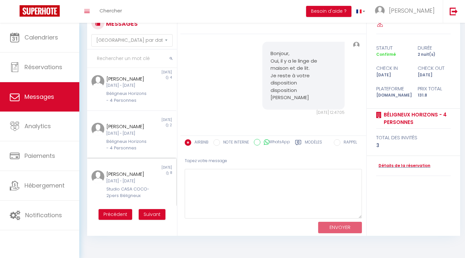
click at [131, 178] on div "Dim 07 Sep - Lun 15 Sep" at bounding box center [127, 181] width 43 height 6
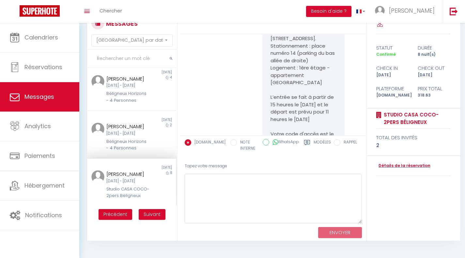
scroll to position [2009, 0]
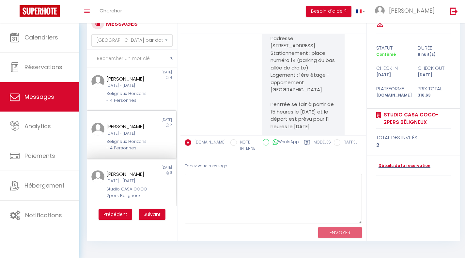
click at [140, 130] on div "Ven 12 Sep - Dim 14 Sep" at bounding box center [127, 133] width 43 height 6
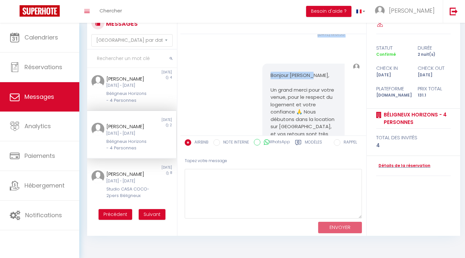
scroll to position [703, 0]
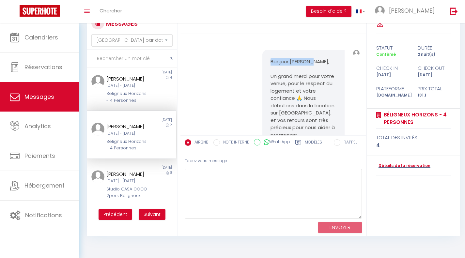
drag, startPoint x: 269, startPoint y: 80, endPoint x: 306, endPoint y: 77, distance: 36.6
copy pre "Bonjour Emilie , Nous sommes ravis de vous accueillir dans notre logement Bélig…"
click at [314, 143] on label "Modèles" at bounding box center [313, 143] width 17 height 8
radio input "true"
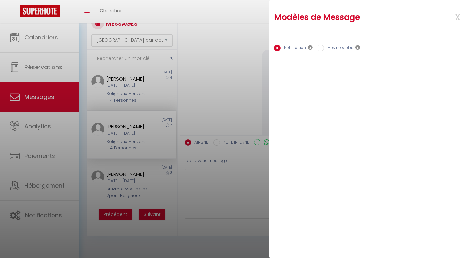
click at [320, 49] on input "Mes modèles" at bounding box center [320, 48] width 7 height 7
radio input "true"
radio input "false"
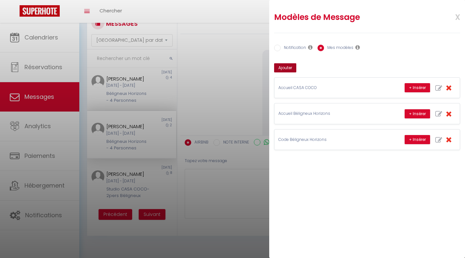
click at [290, 66] on button "Ajouter" at bounding box center [285, 67] width 22 height 9
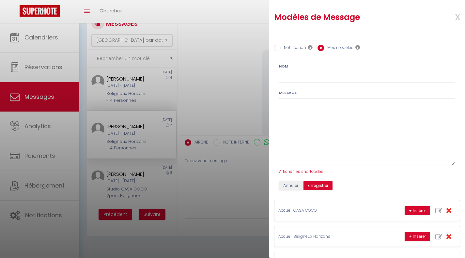
scroll to position [0, 0]
click at [302, 103] on textarea at bounding box center [367, 131] width 176 height 67
paste textarea "Bonjour Emilie , Nous sommes ravis de vous accueillir dans notre logement Bélig…"
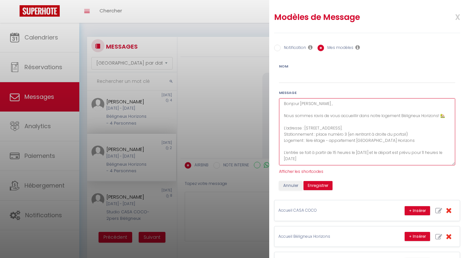
type textarea "Bonjour Emilie , Nous sommes ravis de vous accueillir dans notre logement Bélig…"
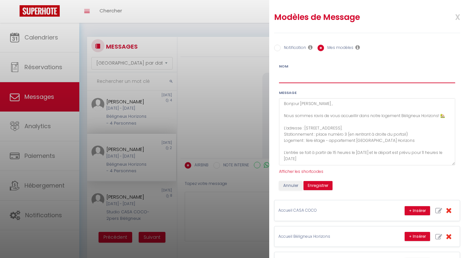
click at [305, 75] on input "Nom" at bounding box center [367, 77] width 176 height 12
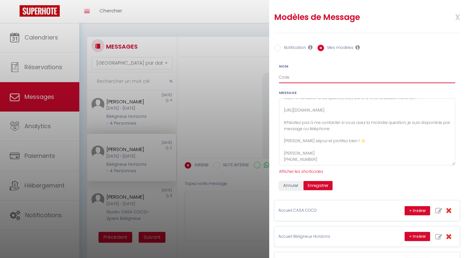
type input "Code"
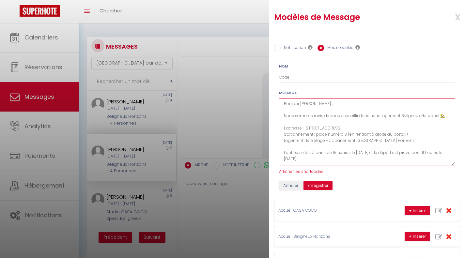
drag, startPoint x: 406, startPoint y: 161, endPoint x: 268, endPoint y: 90, distance: 154.9
click at [268, 90] on body "🟢 Des questions ou besoin d'assistance pour la migration AirBnB? Prenez rdv >>>…" at bounding box center [232, 152] width 465 height 258
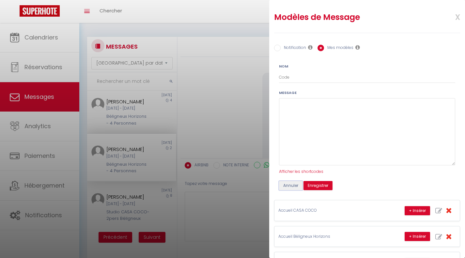
click at [291, 184] on button "Annuler" at bounding box center [290, 185] width 23 height 9
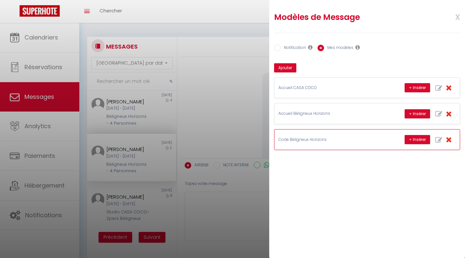
click at [294, 139] on p "Code Béligneux Horizons" at bounding box center [327, 140] width 98 height 6
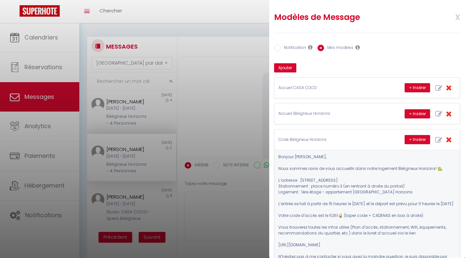
click at [122, 143] on div at bounding box center [232, 129] width 465 height 258
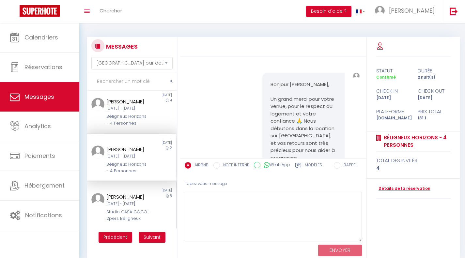
scroll to position [442, 0]
click at [127, 193] on div "[PERSON_NAME]" at bounding box center [127, 197] width 43 height 8
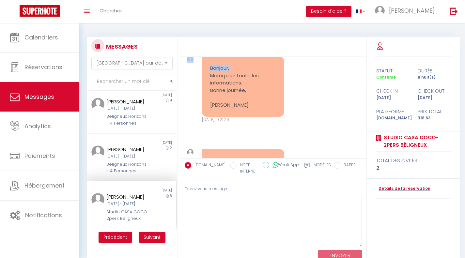
scroll to position [2345, 0]
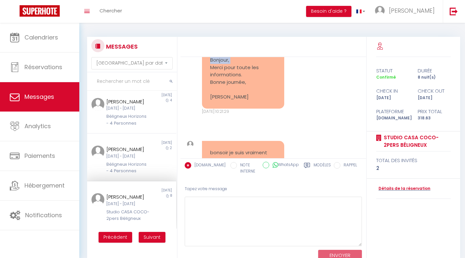
drag, startPoint x: 270, startPoint y: 67, endPoint x: 304, endPoint y: 105, distance: 50.6
copy pre "Bonjour Magalie, Nous sommes ravis de vous accueillir dans notre logement CASA …"
click at [313, 163] on div "Modèles" at bounding box center [317, 170] width 27 height 16
radio input "true"
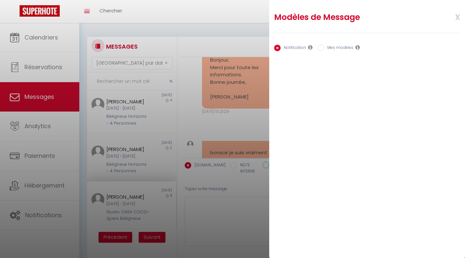
click at [326, 46] on label "Mes modèles" at bounding box center [338, 48] width 29 height 7
click at [324, 46] on input "Mes modèles" at bounding box center [320, 48] width 7 height 7
radio input "true"
radio input "false"
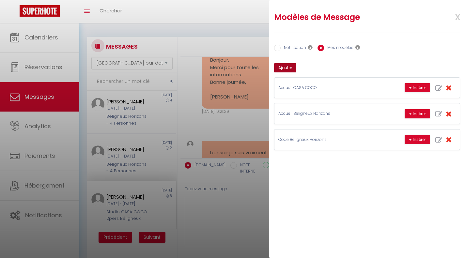
click at [291, 67] on button "Ajouter" at bounding box center [285, 67] width 22 height 9
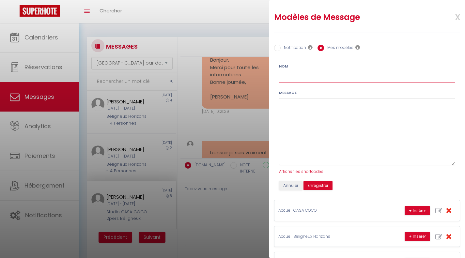
click at [298, 77] on input "Nom" at bounding box center [367, 77] width 176 height 12
type input "Code CASA COCO"
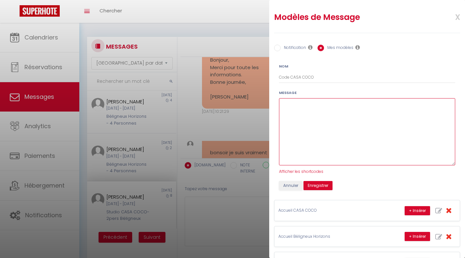
click at [329, 108] on textarea at bounding box center [367, 131] width 176 height 67
paste textarea "Bonjour Magalie, Nous sommes ravis de vous accueillir dans notre logement CASA …"
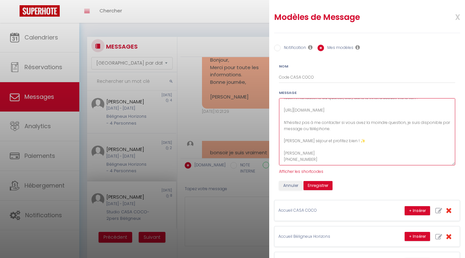
scroll to position [98, 0]
type textarea "Bonjour Magalie, Nous sommes ravis de vous accueillir dans notre logement CASA …"
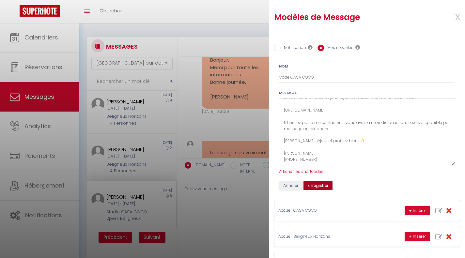
click at [323, 185] on button "Enregistrer" at bounding box center [317, 185] width 29 height 9
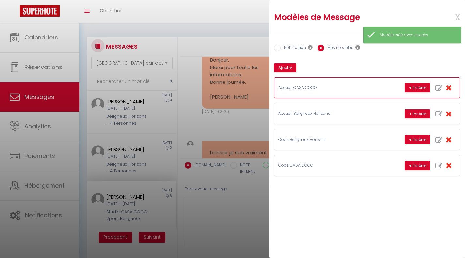
click at [438, 85] on icon "button" at bounding box center [438, 88] width 7 height 7
type input "Accueil CASA COCO"
type textarea "Bonjour Morgane, Je vous remercie pour votre réservation au Studio CASA COCO-2p…"
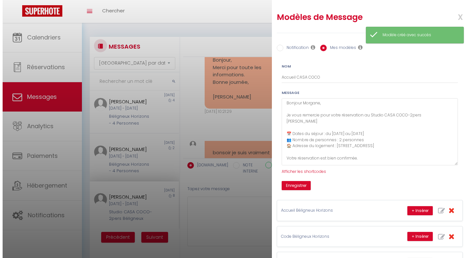
scroll to position [0, 0]
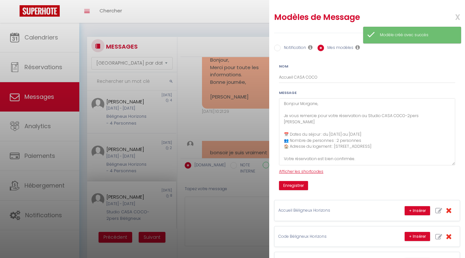
click at [302, 173] on span "Afficher les shortcodes" at bounding box center [301, 172] width 44 height 6
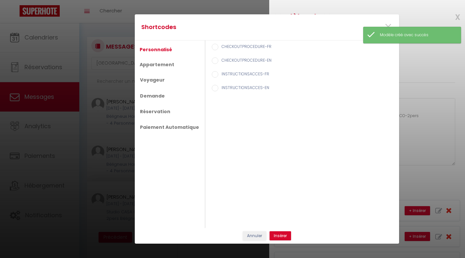
scroll to position [2337, 0]
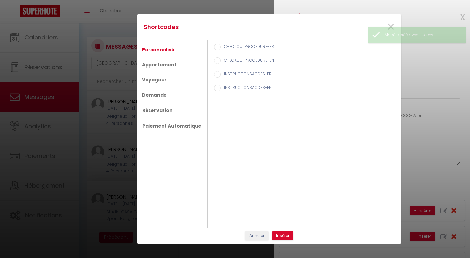
click at [159, 46] on link "Personnalisé" at bounding box center [158, 50] width 39 height 12
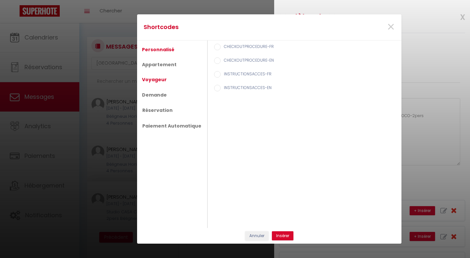
click at [158, 79] on link "Voyageur" at bounding box center [154, 80] width 31 height 12
click at [214, 60] on input "Prénom du voyageur" at bounding box center [217, 60] width 7 height 7
radio input "true"
click at [283, 232] on button "Insérer" at bounding box center [283, 235] width 22 height 9
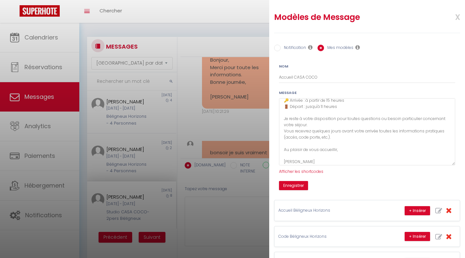
scroll to position [73, 0]
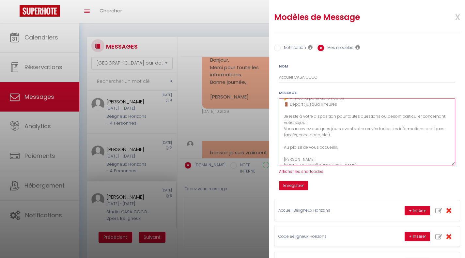
click at [355, 159] on textarea "Bonjour Morgane, Je vous remercie pour votre réservation au Studio CASA COCO-2p…" at bounding box center [367, 131] width 176 height 67
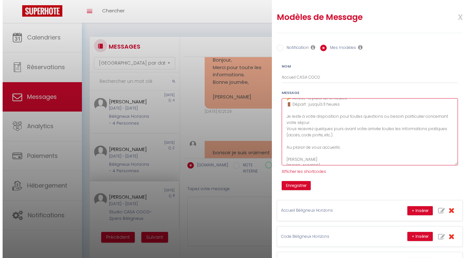
scroll to position [0, 0]
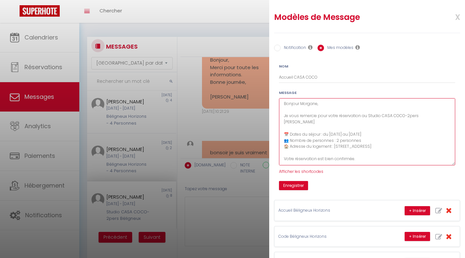
click at [316, 103] on textarea "Bonjour Morgane, Je vous remercie pour votre réservation au Studio CASA COCO-2p…" at bounding box center [367, 131] width 176 height 67
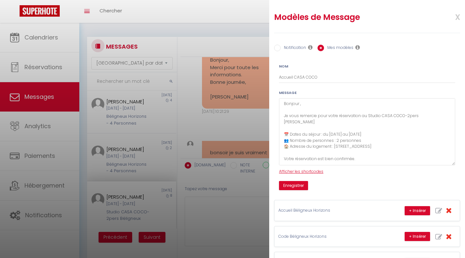
click at [292, 172] on span "Afficher les shortcodes" at bounding box center [301, 172] width 44 height 6
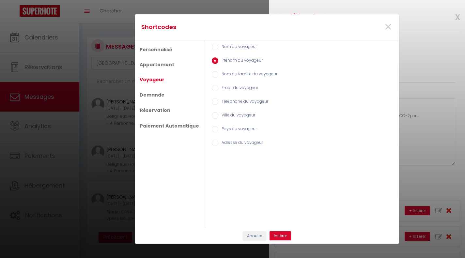
scroll to position [2337, 0]
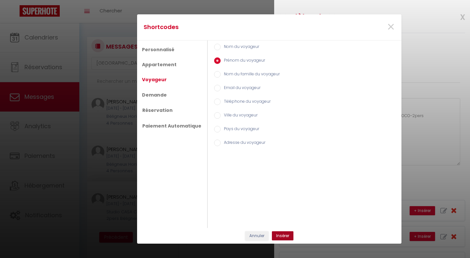
click at [280, 233] on button "Insérer" at bounding box center [283, 235] width 22 height 9
type textarea "Bonjour [GUEST:FIRST_NAME], Je vous remercie pour votre réservation au Studio C…"
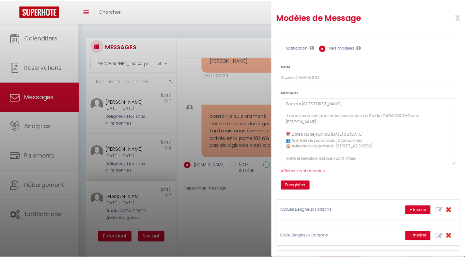
scroll to position [2345, 0]
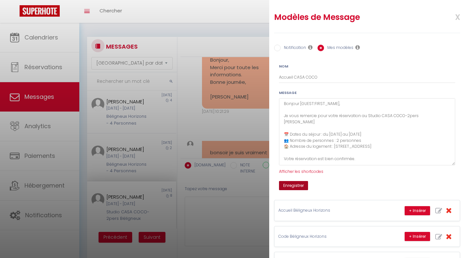
click at [300, 184] on button "Enregistrer" at bounding box center [293, 185] width 29 height 9
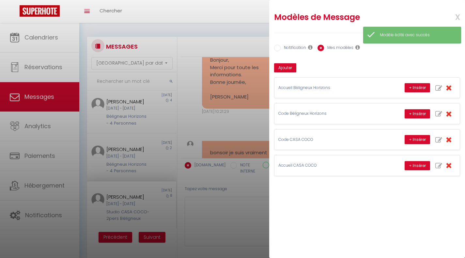
click at [123, 174] on div at bounding box center [232, 129] width 465 height 258
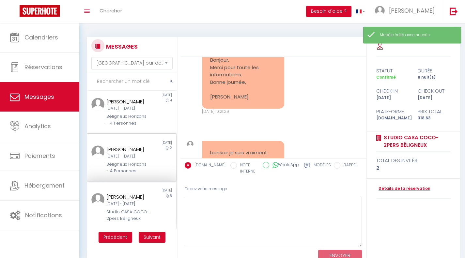
click at [126, 153] on div "Ven 12 Sep - Dim 14 Sep" at bounding box center [127, 156] width 43 height 6
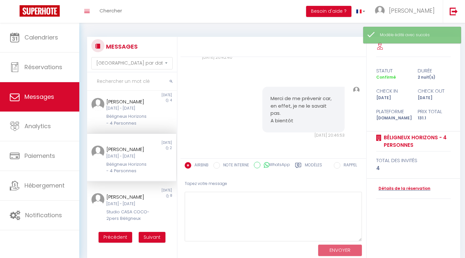
scroll to position [1494, 0]
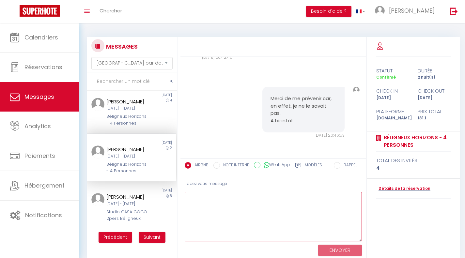
click at [244, 205] on textarea at bounding box center [273, 217] width 177 height 50
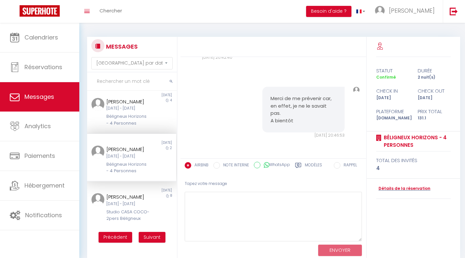
click at [302, 165] on div "Modèles" at bounding box center [308, 167] width 27 height 10
radio input "true"
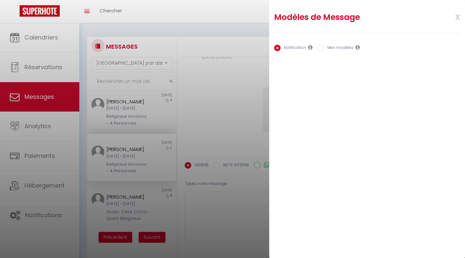
click at [322, 47] on input "Mes modèles" at bounding box center [320, 48] width 7 height 7
radio input "true"
radio input "false"
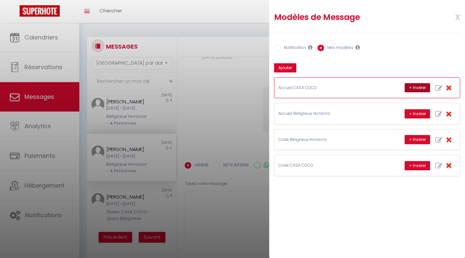
click at [408, 87] on button "+ Insérer" at bounding box center [416, 87] width 25 height 9
type textarea "Bonjour Emilie, Je vous remercie pour votre réservation au Studio CASA COCO-2pe…"
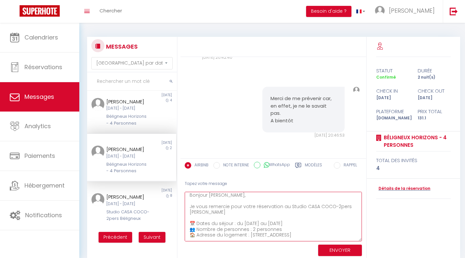
scroll to position [0, 0]
drag, startPoint x: 287, startPoint y: 239, endPoint x: 179, endPoint y: 186, distance: 119.9
click at [179, 186] on div "MESSAGES Trier par date de réservation Trier par date de message Non lu 2 weeks…" at bounding box center [272, 148] width 378 height 222
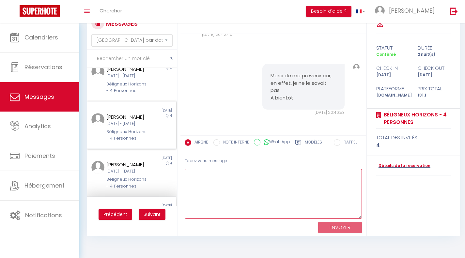
scroll to position [246, 0]
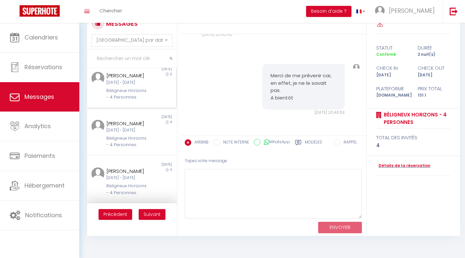
click at [131, 86] on div "Lun 22 Sep - Jeu 25 Sep" at bounding box center [127, 83] width 43 height 6
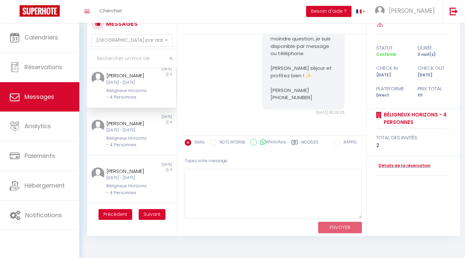
scroll to position [872, 0]
click at [297, 144] on icon at bounding box center [294, 142] width 7 height 7
radio input "true"
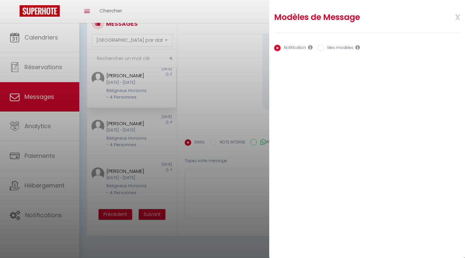
click at [319, 50] on input "Mes modèles" at bounding box center [320, 48] width 7 height 7
radio input "true"
radio input "false"
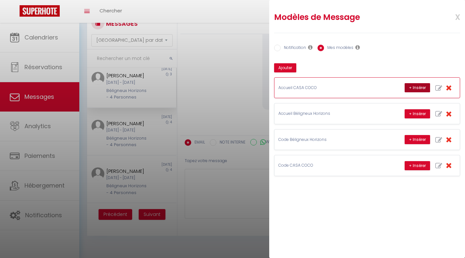
click at [412, 85] on button "+ Insérer" at bounding box center [416, 87] width 25 height 9
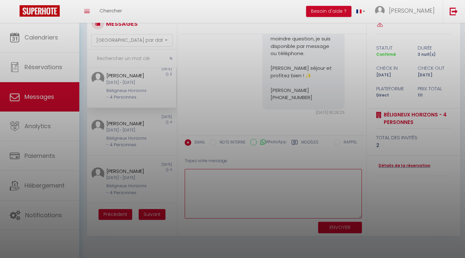
type textarea "Bonjour Jean Paul, Je vous remercie pour votre réservation au Studio CASA COCO-…"
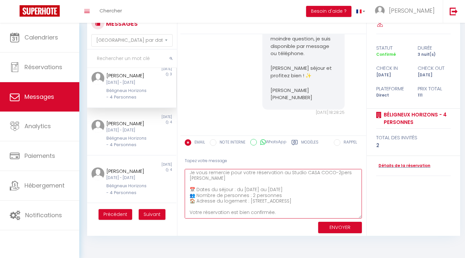
scroll to position [0, 0]
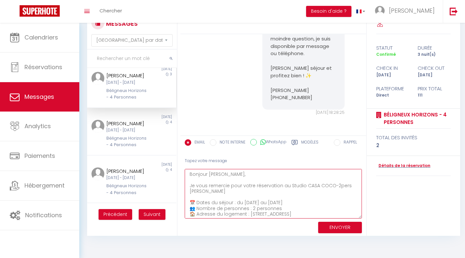
drag, startPoint x: 256, startPoint y: 214, endPoint x: 178, endPoint y: 161, distance: 94.0
click at [178, 161] on div "MESSAGES Trier par date de réservation Trier par date de message Non lu 2 weeks…" at bounding box center [272, 125] width 378 height 222
